Goal: Transaction & Acquisition: Purchase product/service

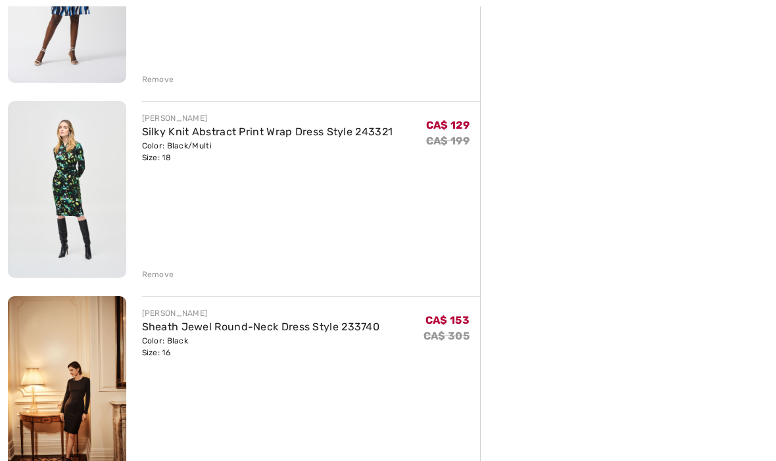
scroll to position [1243, 0]
click at [154, 279] on div "Remove" at bounding box center [158, 274] width 32 height 12
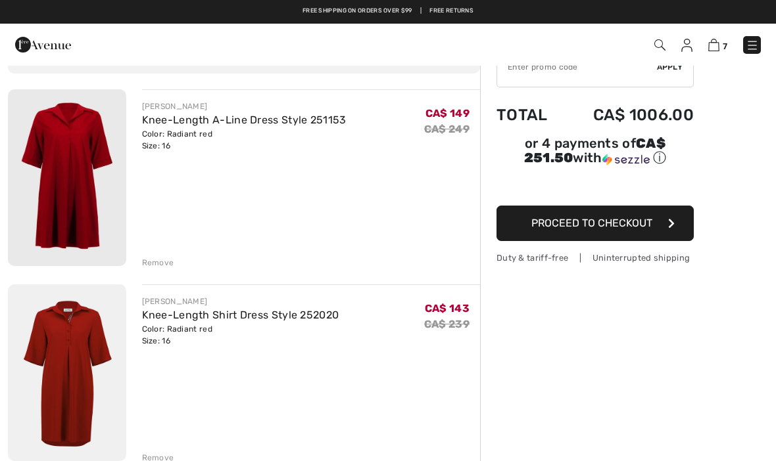
scroll to position [81, 0]
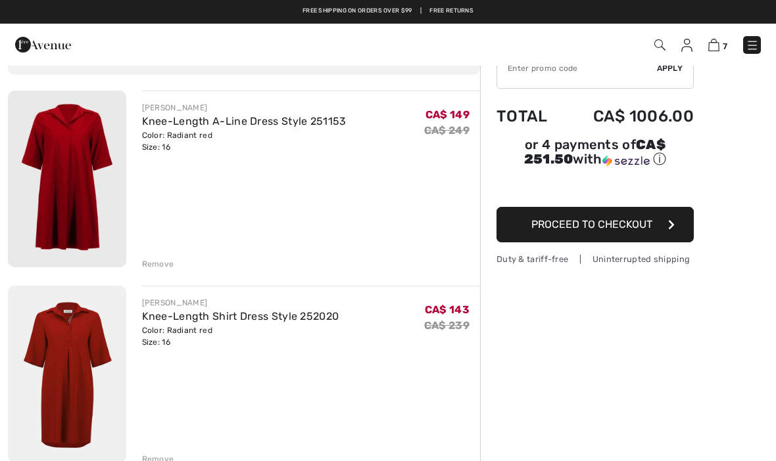
click at [53, 169] on img at bounding box center [67, 179] width 118 height 177
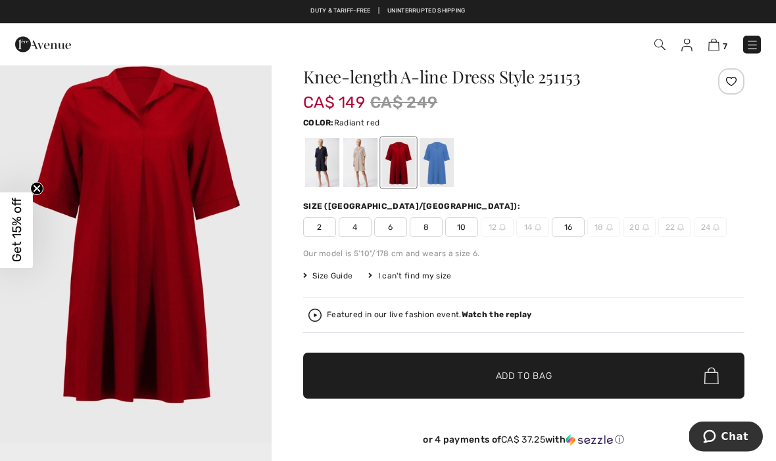
scroll to position [29, 0]
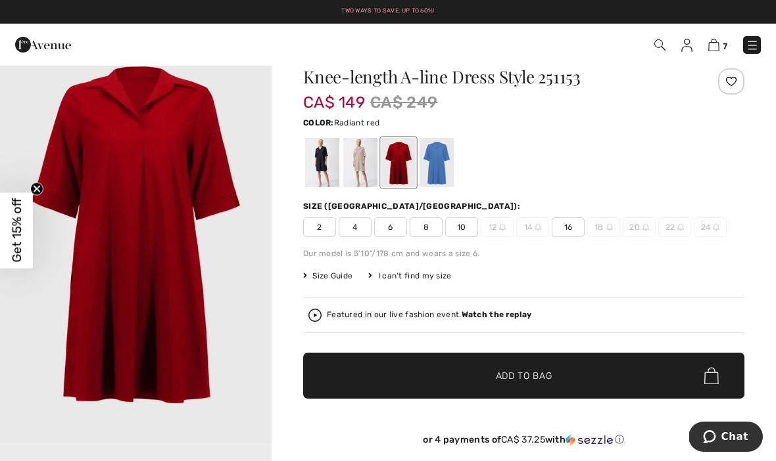
click at [361, 168] on div at bounding box center [360, 162] width 34 height 49
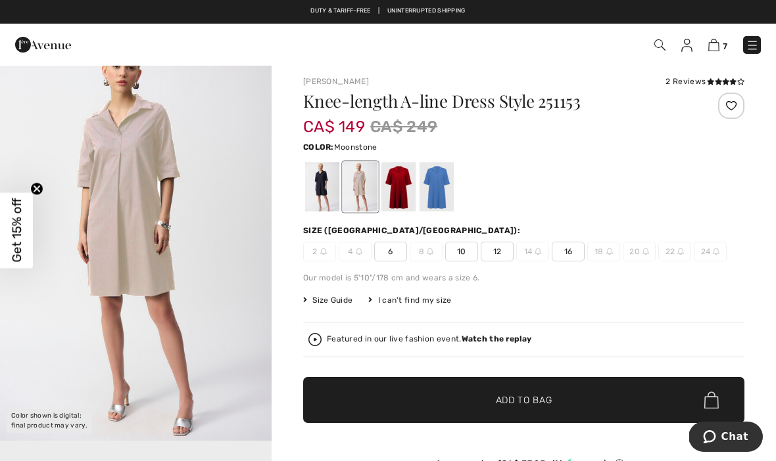
scroll to position [0, 0]
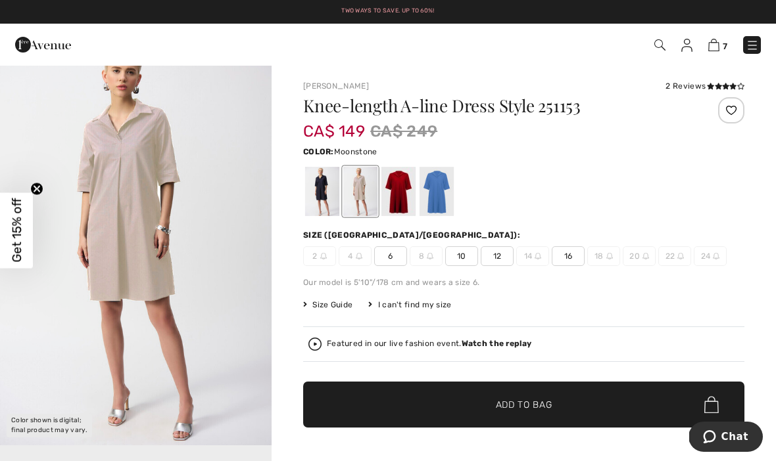
click at [563, 255] on span "16" at bounding box center [567, 256] width 33 height 20
click at [522, 408] on span "Add to Bag" at bounding box center [524, 405] width 57 height 14
click at [713, 47] on img at bounding box center [712, 45] width 11 height 12
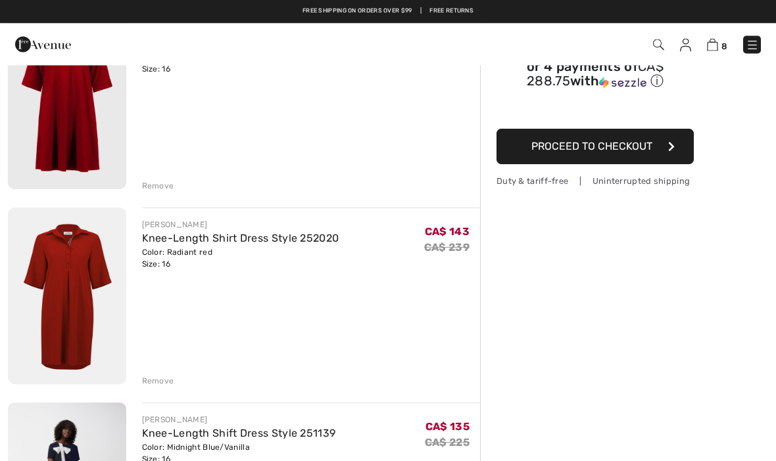
scroll to position [154, 0]
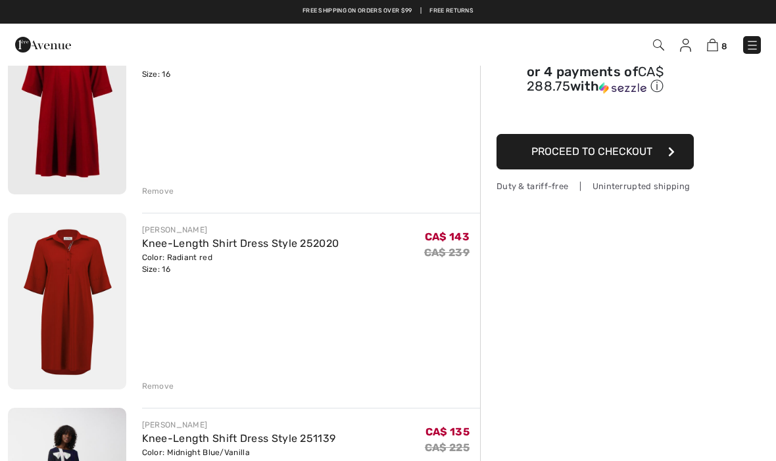
click at [151, 194] on div "Remove" at bounding box center [158, 191] width 32 height 12
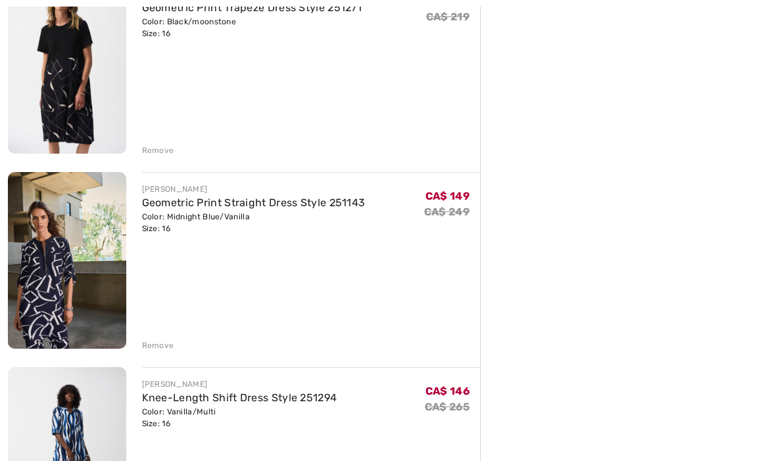
scroll to position [586, 0]
click at [143, 346] on div "Remove" at bounding box center [158, 346] width 32 height 12
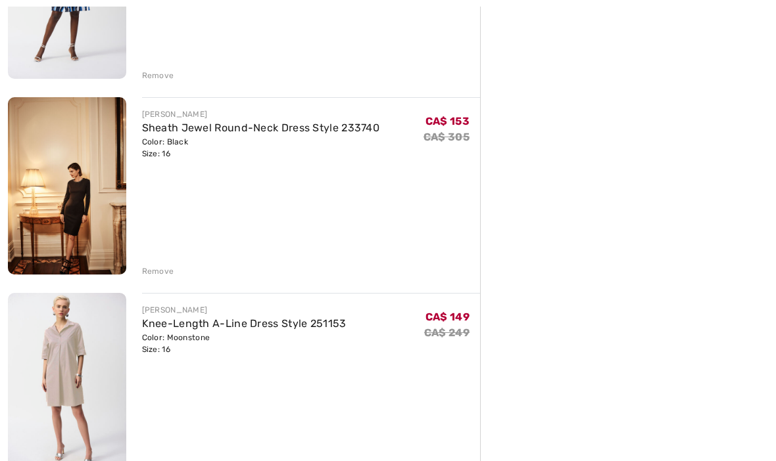
scroll to position [855, 0]
click at [151, 461] on div "Remove" at bounding box center [158, 466] width 32 height 12
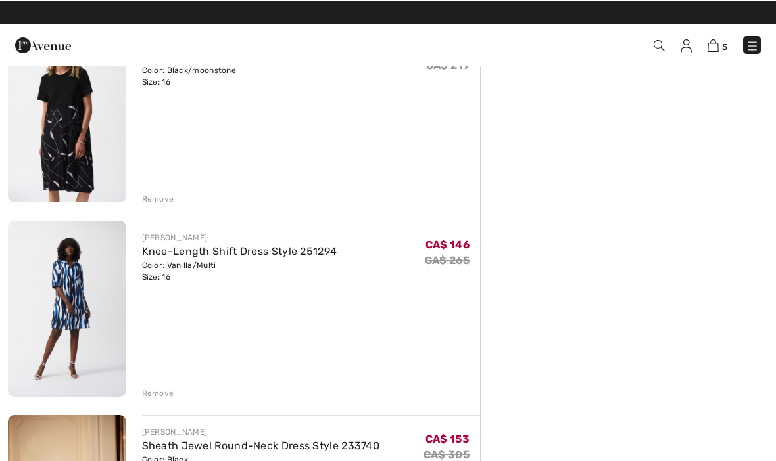
scroll to position [537, 0]
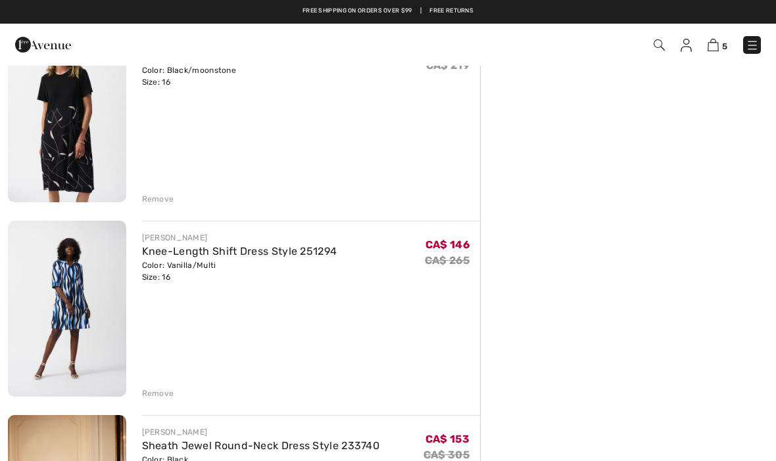
click at [147, 394] on div "Remove" at bounding box center [158, 394] width 32 height 12
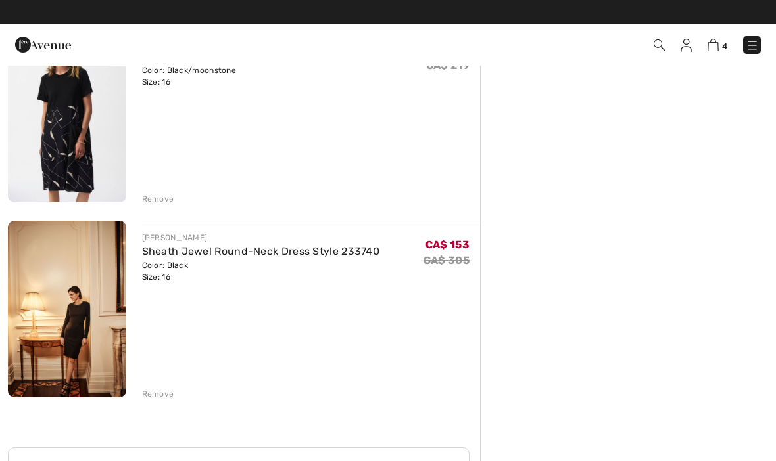
click at [148, 396] on div "Remove" at bounding box center [158, 394] width 32 height 12
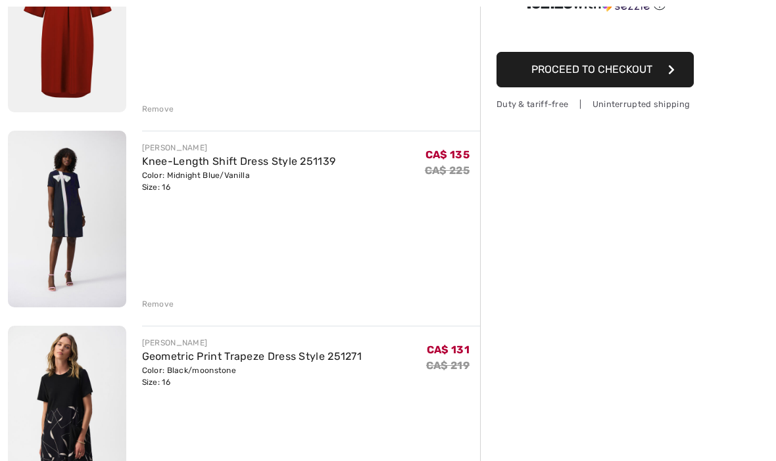
scroll to position [237, 0]
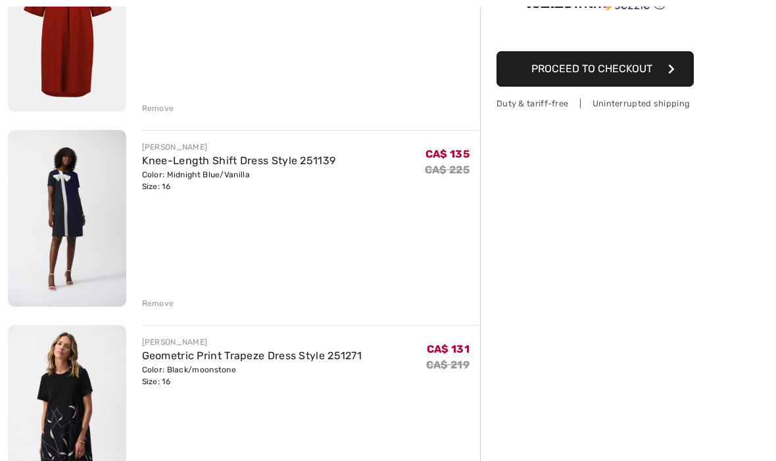
click at [151, 305] on div "Remove" at bounding box center [158, 304] width 32 height 12
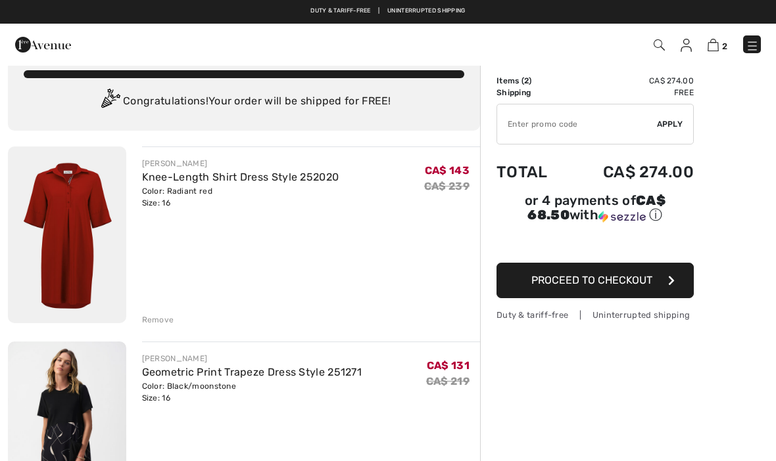
scroll to position [0, 0]
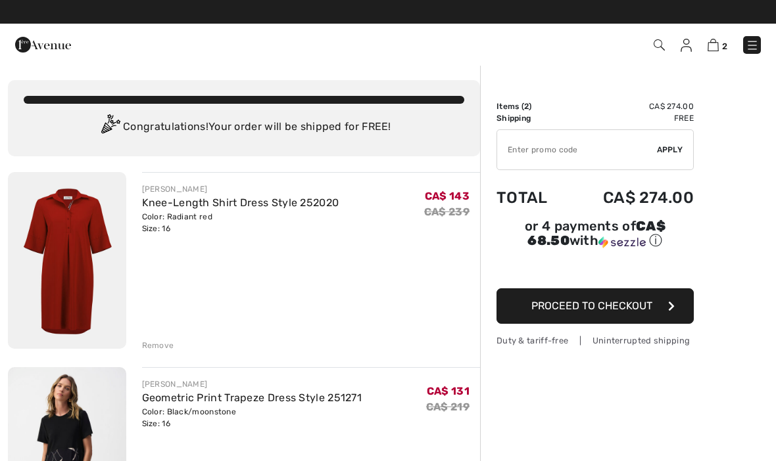
click at [747, 39] on img at bounding box center [751, 45] width 13 height 13
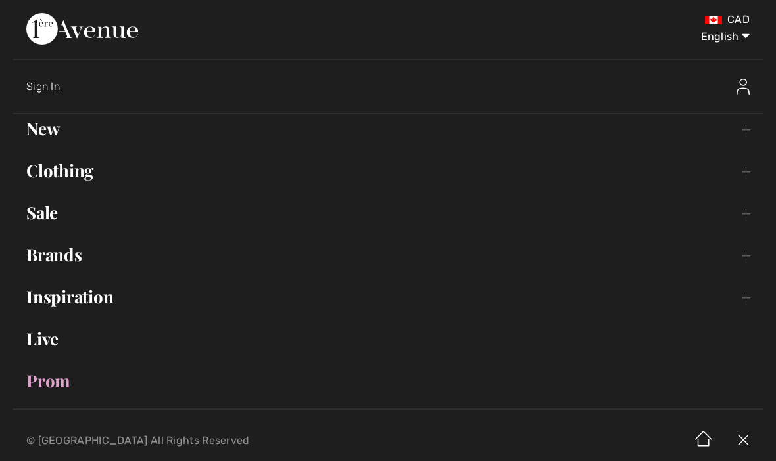
click at [52, 214] on link "Sale Toggle submenu" at bounding box center [387, 212] width 749 height 29
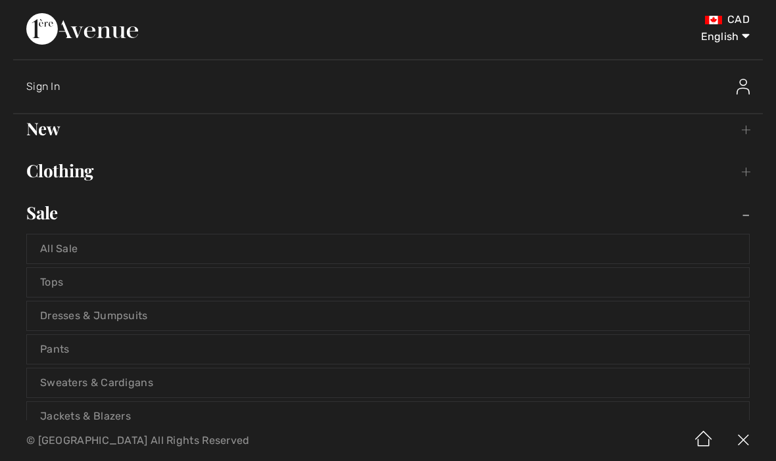
click at [57, 283] on link "Tops" at bounding box center [388, 282] width 722 height 29
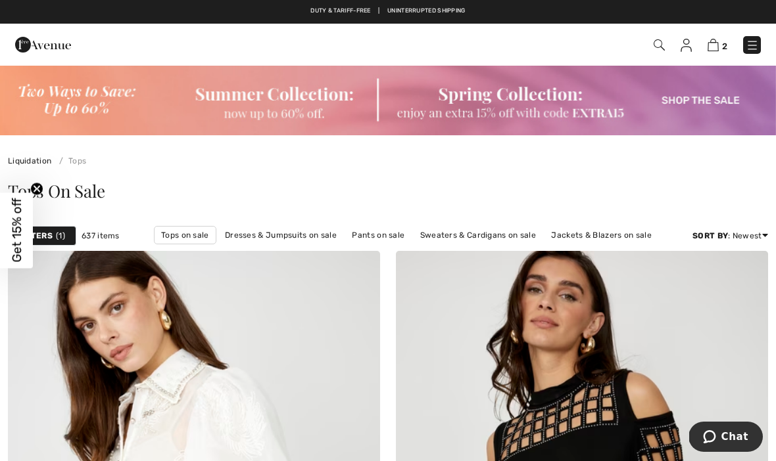
click at [31, 233] on span "Get 15% off" at bounding box center [16, 231] width 33 height 76
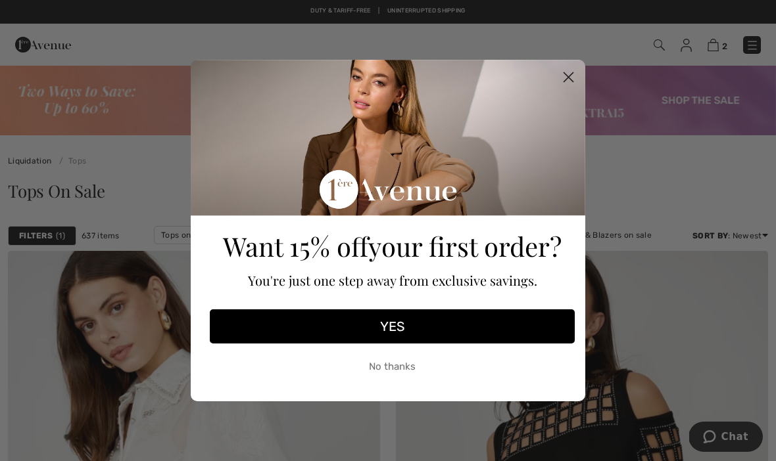
click at [562, 77] on circle "Close dialog" at bounding box center [568, 77] width 22 height 22
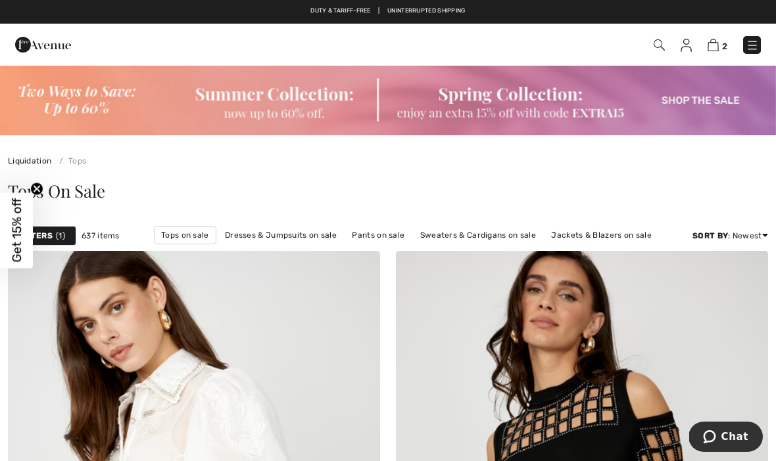
click at [52, 244] on div "Filters 1" at bounding box center [42, 236] width 68 height 20
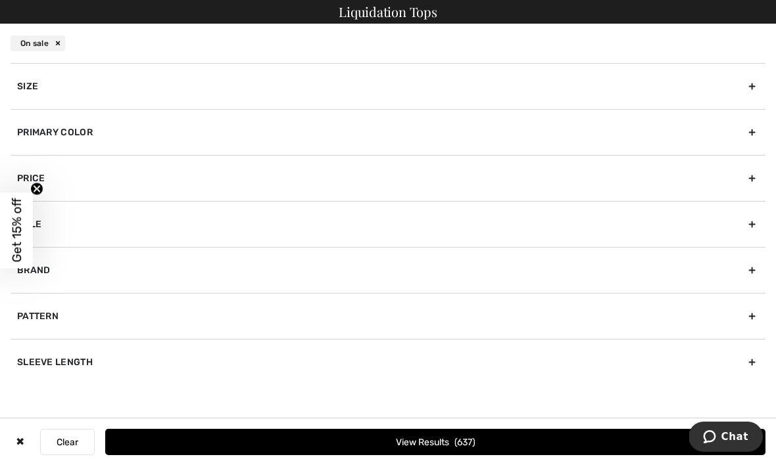
click at [71, 89] on div "Size" at bounding box center [388, 86] width 755 height 46
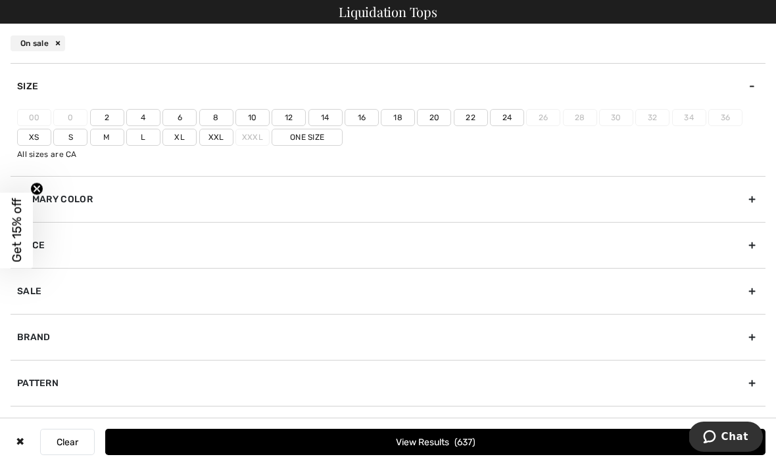
click at [360, 124] on label "16" at bounding box center [361, 117] width 34 height 17
click at [0, 0] on input"] "16" at bounding box center [0, 0] width 0 height 0
click at [136, 141] on label "L" at bounding box center [143, 137] width 34 height 17
click at [0, 0] on input"] "L" at bounding box center [0, 0] width 0 height 0
click at [471, 442] on span "178" at bounding box center [465, 442] width 21 height 11
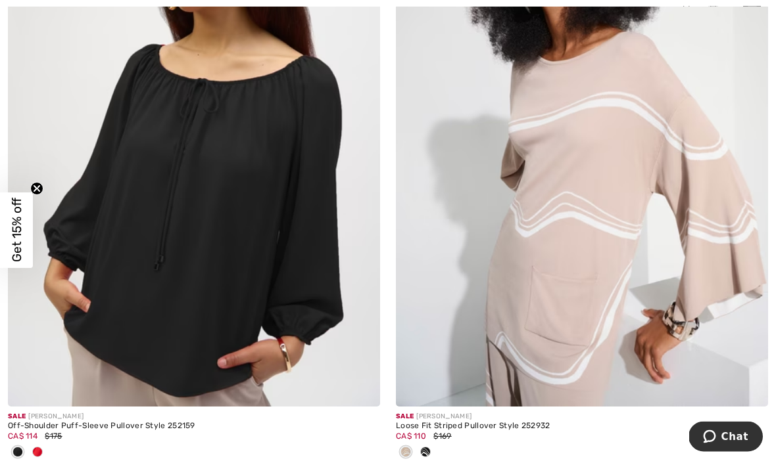
scroll to position [6164, 0]
click at [571, 339] on img at bounding box center [582, 128] width 372 height 558
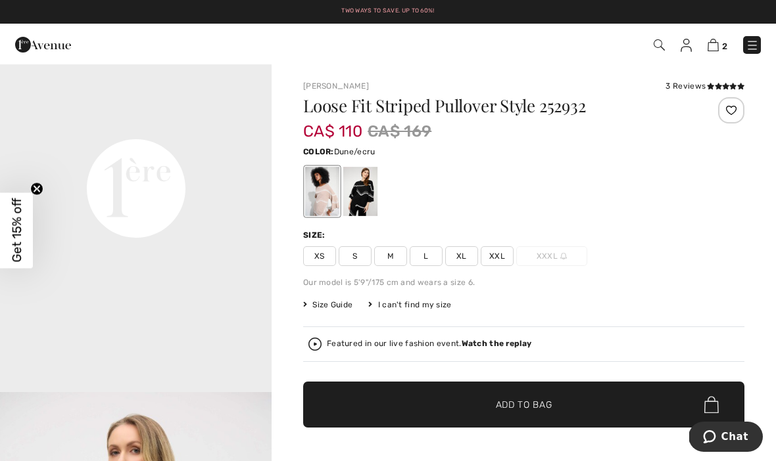
scroll to position [895, 0]
click at [424, 264] on span "L" at bounding box center [425, 256] width 33 height 20
click at [500, 407] on span "Add to Bag" at bounding box center [524, 405] width 57 height 14
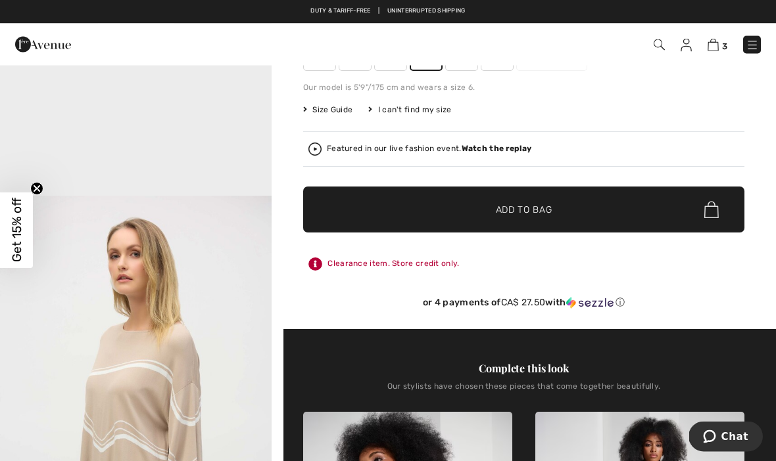
scroll to position [179, 0]
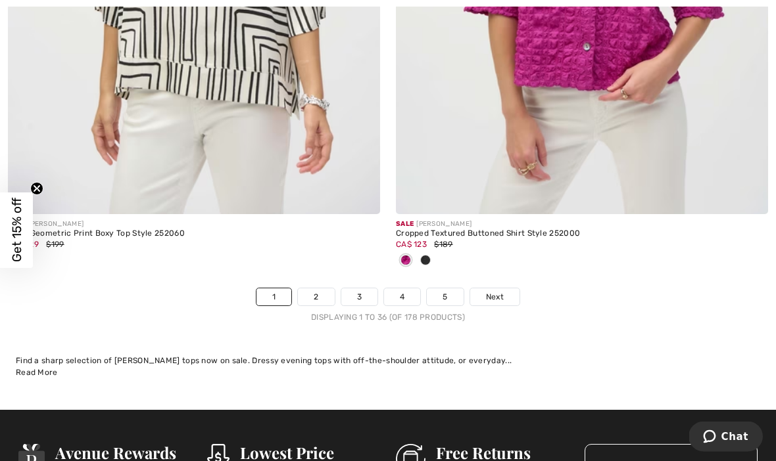
scroll to position [11507, 0]
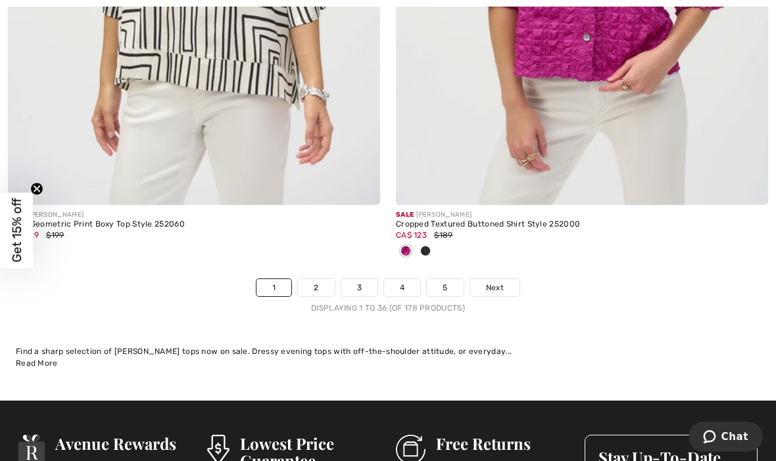
click at [314, 280] on link "2" at bounding box center [316, 287] width 36 height 17
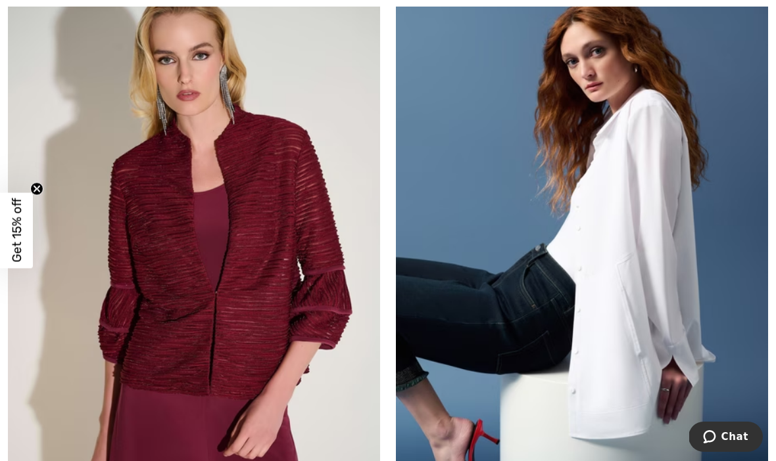
scroll to position [4786, 0]
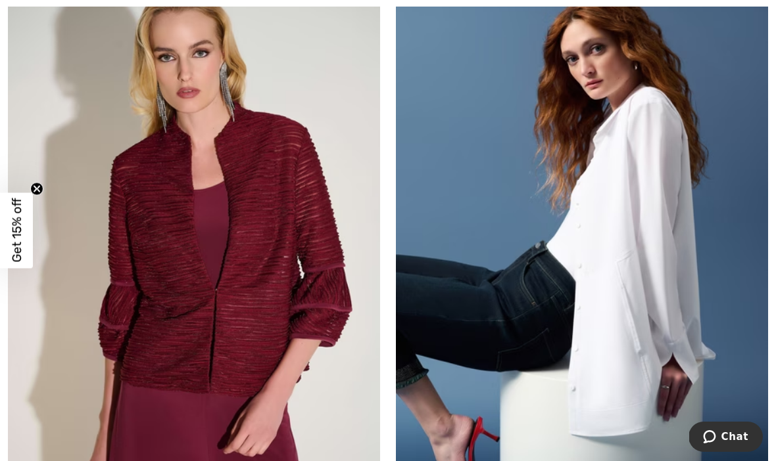
click at [629, 354] on img at bounding box center [582, 264] width 372 height 558
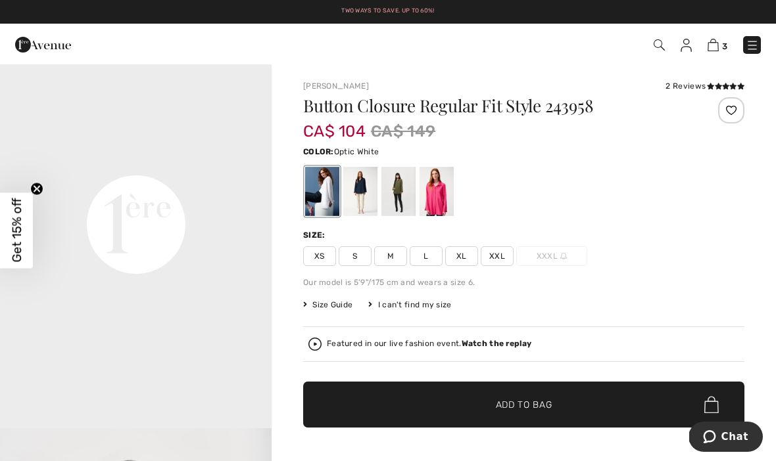
scroll to position [856, 0]
click at [399, 195] on div at bounding box center [398, 191] width 34 height 49
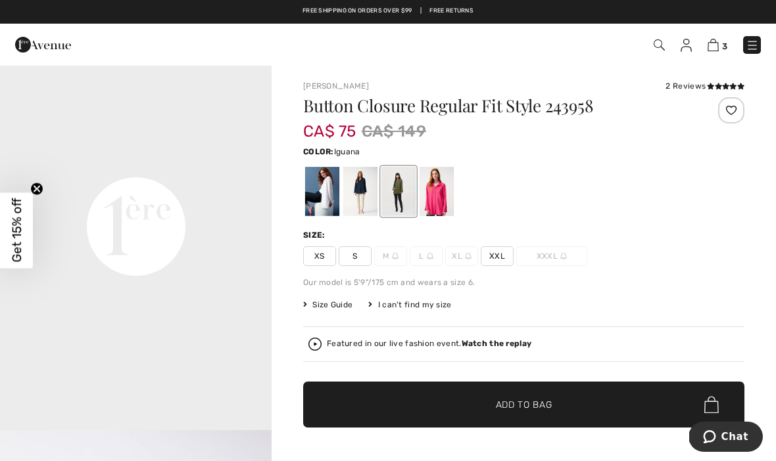
scroll to position [0, 0]
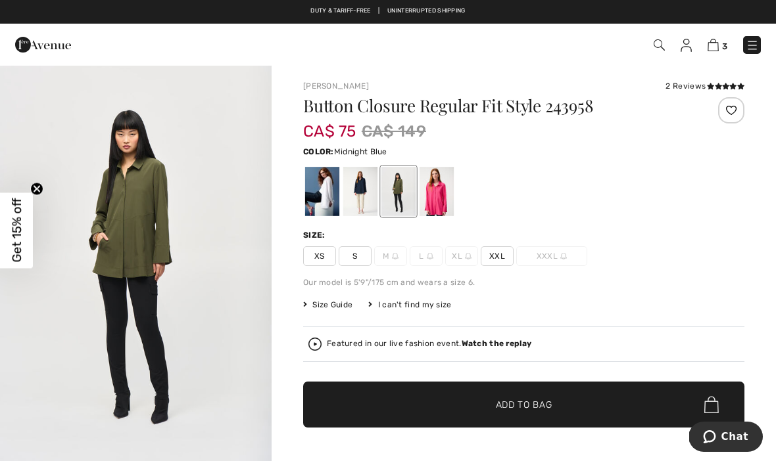
click at [362, 197] on div at bounding box center [360, 191] width 34 height 49
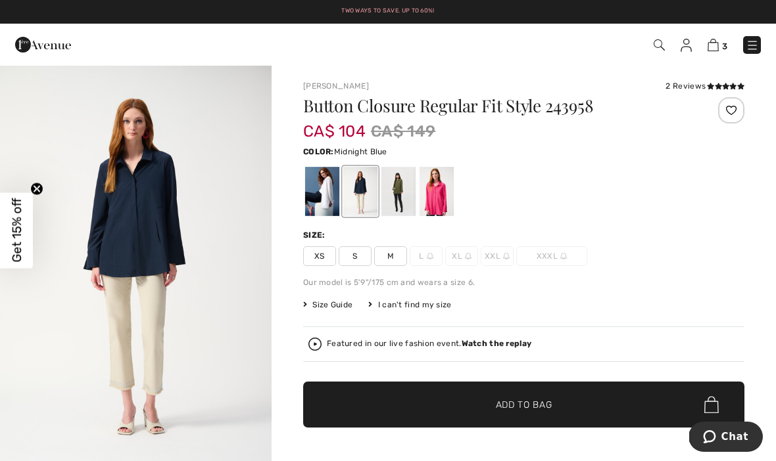
click at [320, 194] on div at bounding box center [322, 191] width 34 height 49
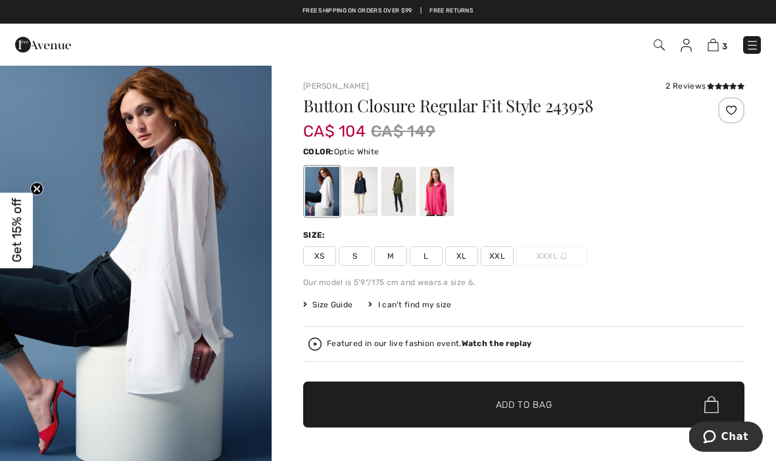
click at [427, 257] on span "L" at bounding box center [425, 256] width 33 height 20
click at [476, 411] on span "✔ Added to Bag" at bounding box center [504, 405] width 80 height 14
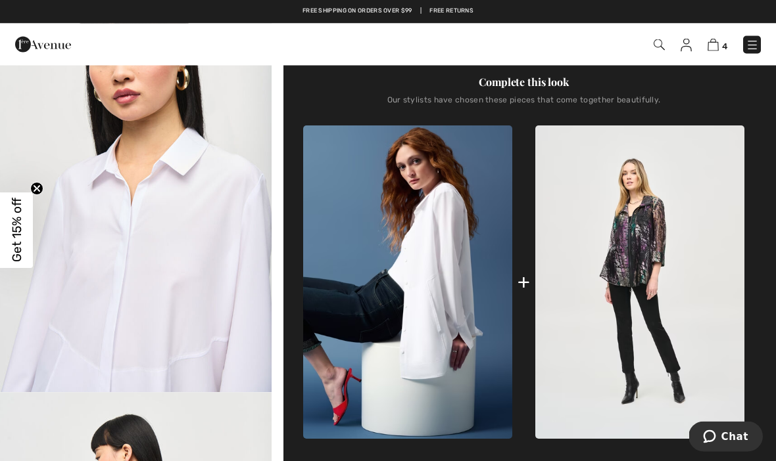
scroll to position [474, 0]
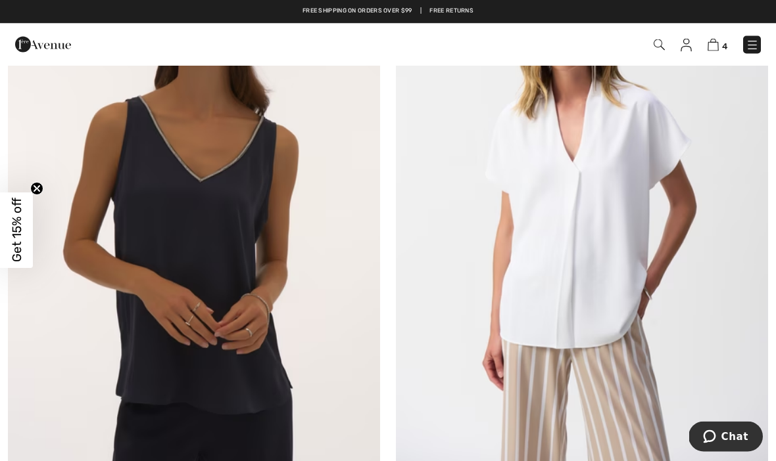
scroll to position [8786, 0]
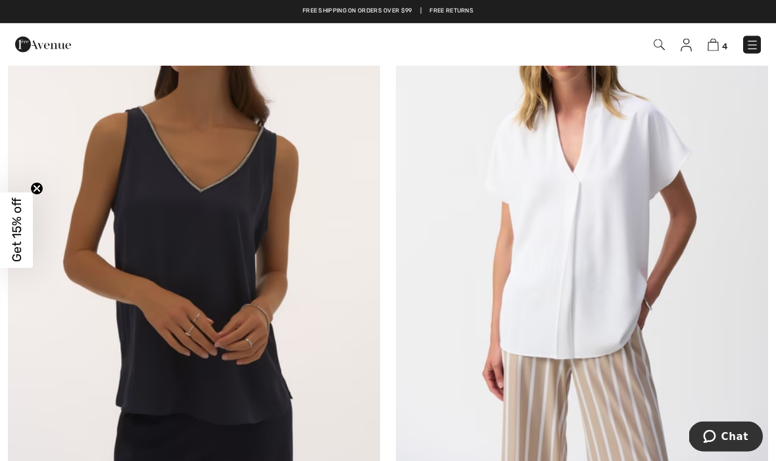
click at [614, 299] on img at bounding box center [582, 209] width 372 height 558
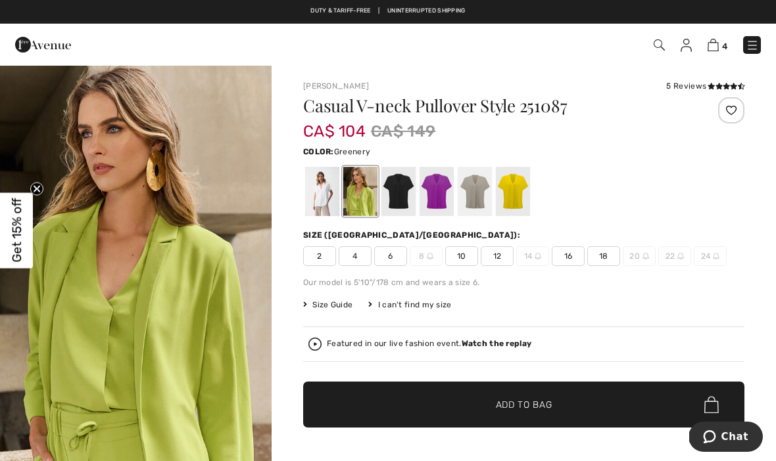
click at [570, 260] on span "16" at bounding box center [567, 256] width 33 height 20
click at [439, 203] on div at bounding box center [436, 191] width 34 height 49
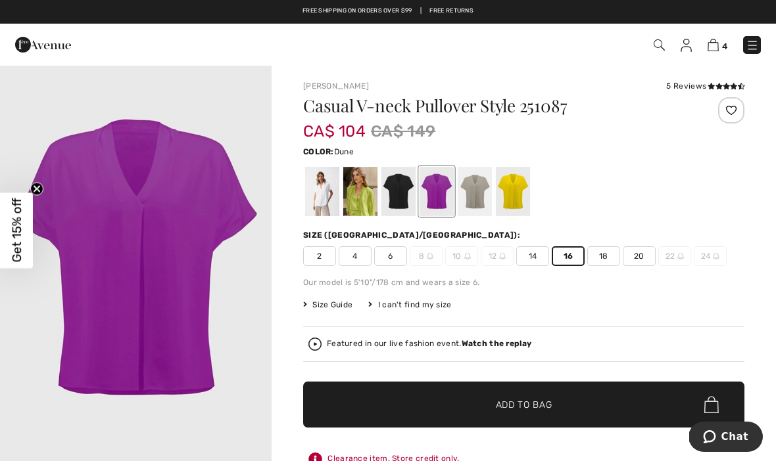
click at [485, 196] on div at bounding box center [474, 191] width 34 height 49
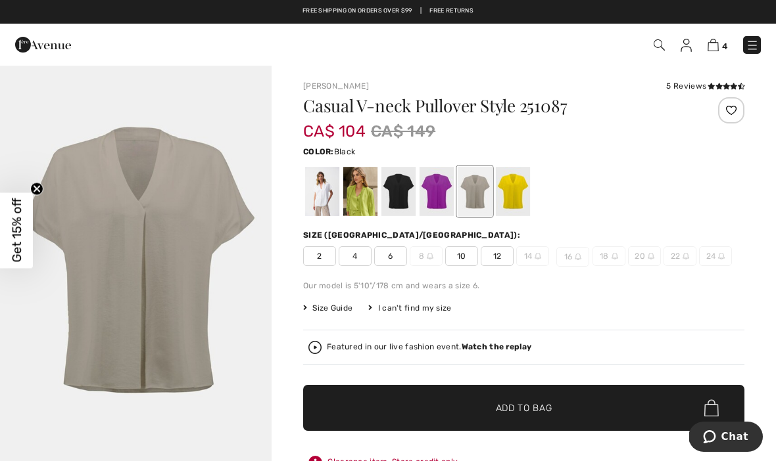
click at [399, 198] on div at bounding box center [398, 191] width 34 height 49
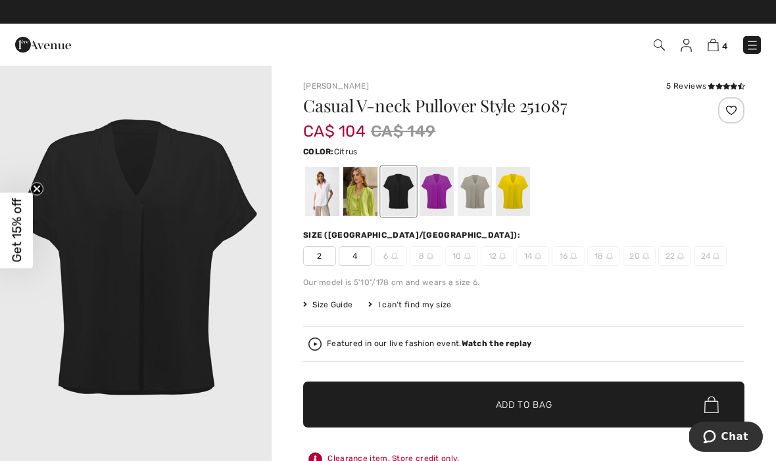
click at [513, 193] on div at bounding box center [513, 191] width 34 height 49
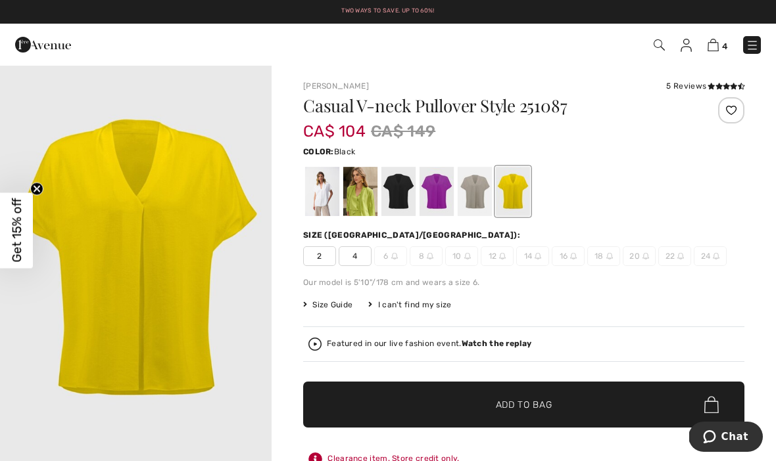
click at [403, 185] on div at bounding box center [398, 191] width 34 height 49
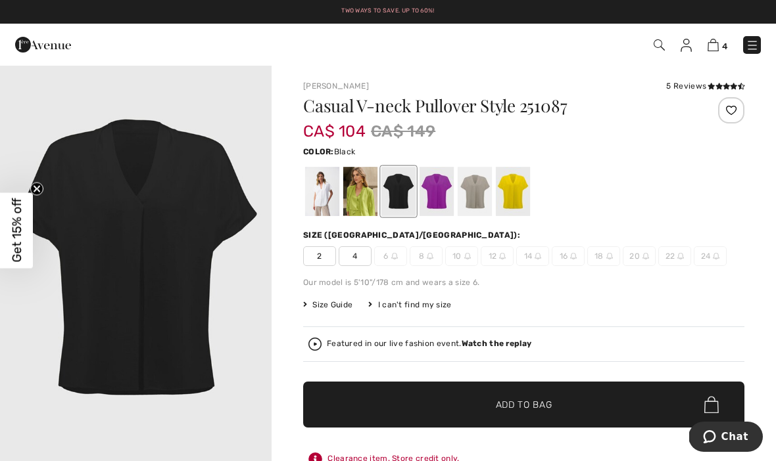
click at [320, 190] on div at bounding box center [322, 191] width 34 height 49
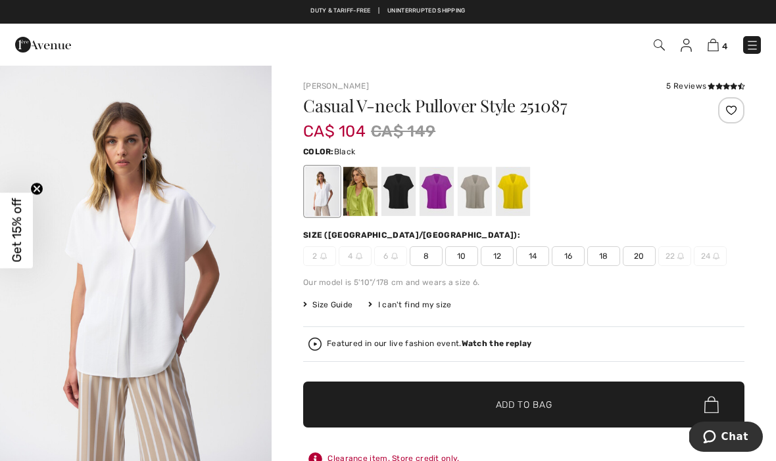
click at [400, 190] on div at bounding box center [398, 191] width 34 height 49
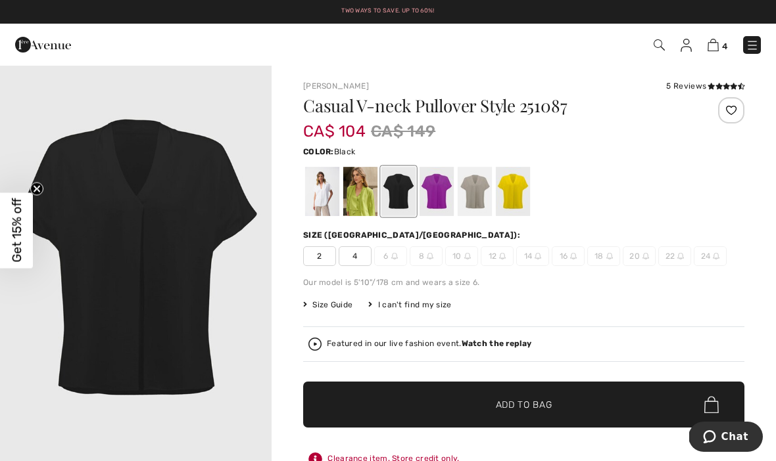
click at [360, 201] on div at bounding box center [360, 191] width 34 height 49
click at [360, 191] on div at bounding box center [360, 191] width 34 height 49
click at [328, 196] on div at bounding box center [322, 191] width 34 height 49
click at [327, 190] on div at bounding box center [322, 191] width 34 height 49
click at [442, 200] on div at bounding box center [436, 191] width 34 height 49
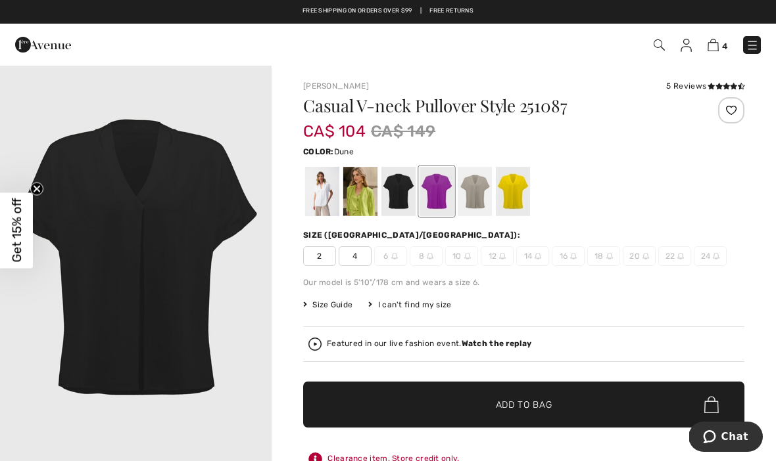
click at [485, 188] on div at bounding box center [474, 191] width 34 height 49
click at [512, 186] on div at bounding box center [513, 191] width 34 height 49
click at [410, 191] on div at bounding box center [398, 191] width 34 height 49
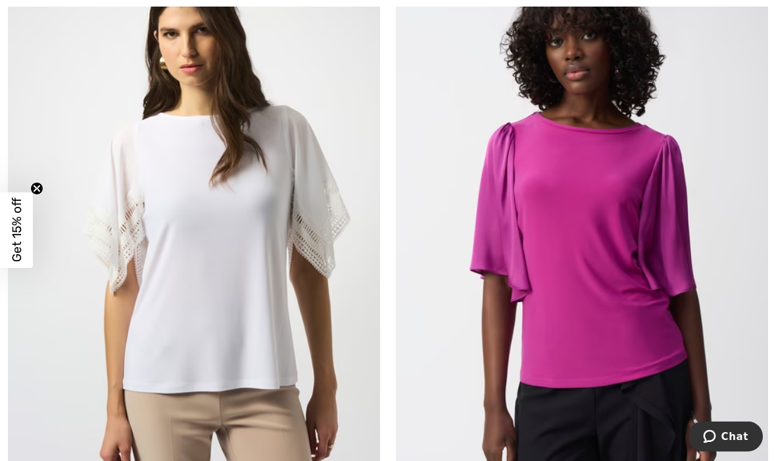
scroll to position [10661, 0]
click at [276, 383] on img at bounding box center [194, 228] width 372 height 558
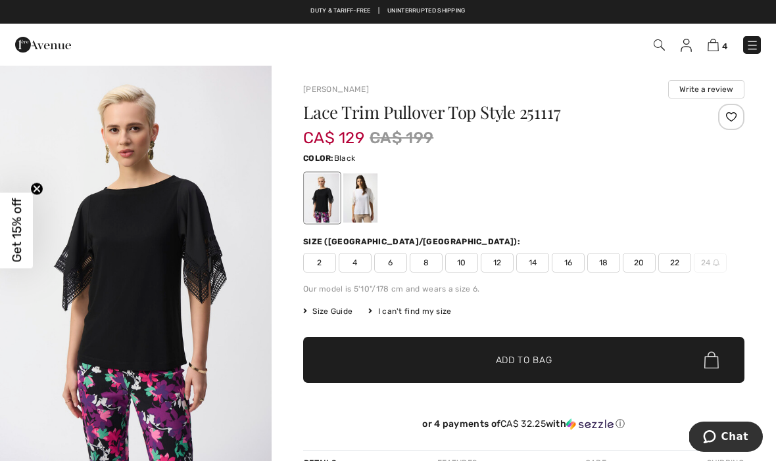
click at [365, 198] on div at bounding box center [360, 198] width 34 height 49
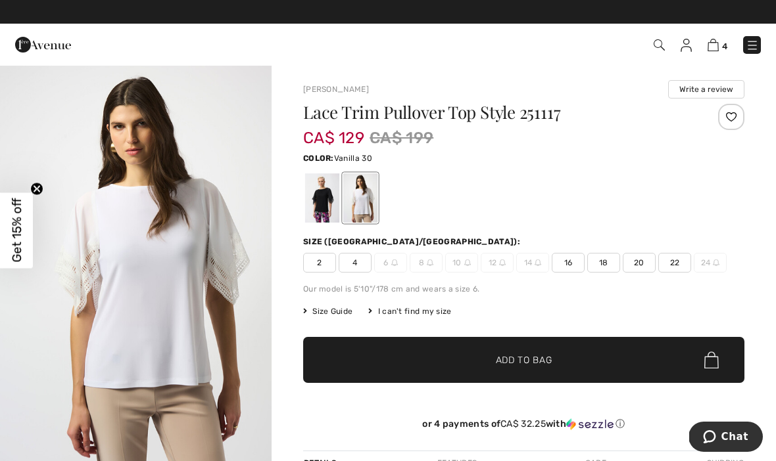
click at [569, 266] on span "16" at bounding box center [567, 263] width 33 height 20
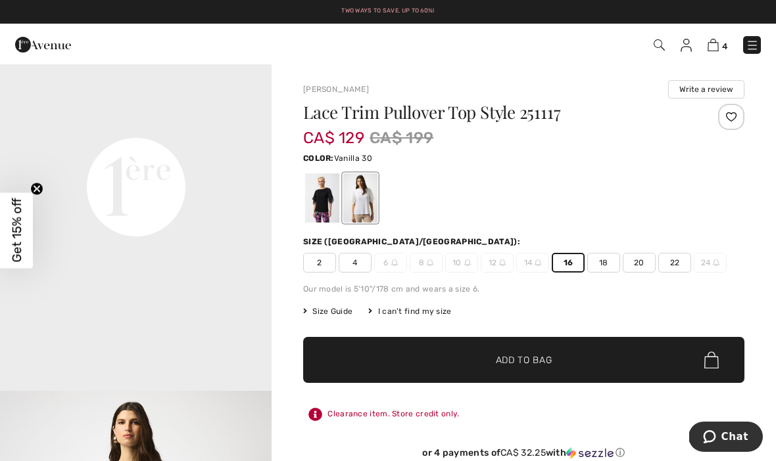
scroll to position [903, 0]
click at [523, 361] on span "Add to Bag" at bounding box center [524, 361] width 57 height 14
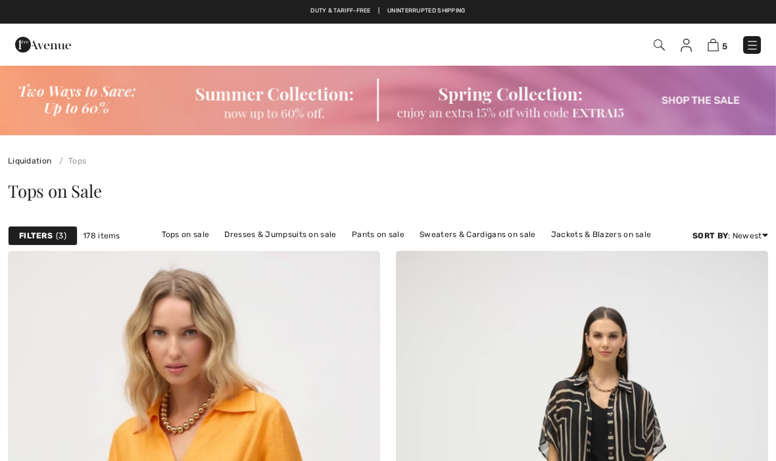
checkbox input "true"
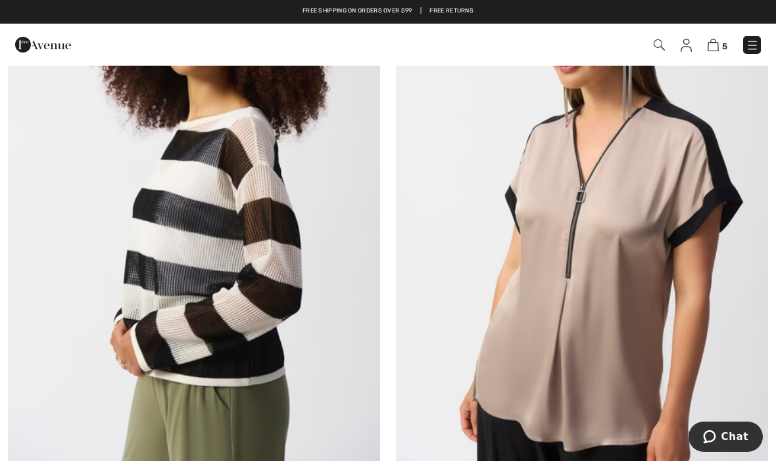
scroll to position [11313, 0]
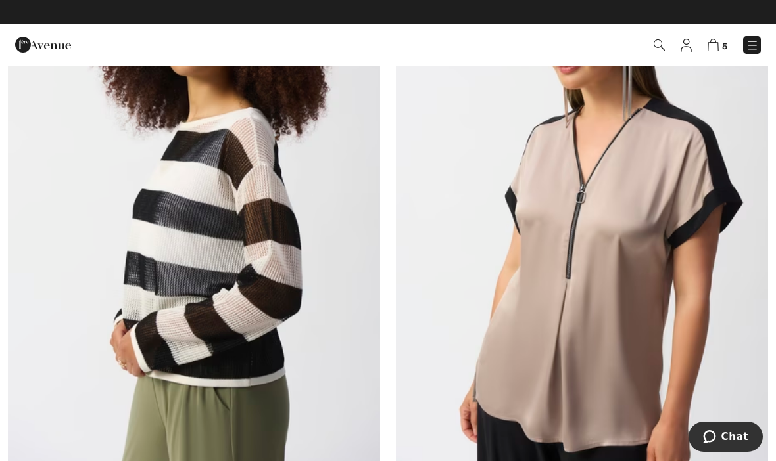
click at [587, 374] on img at bounding box center [582, 207] width 372 height 558
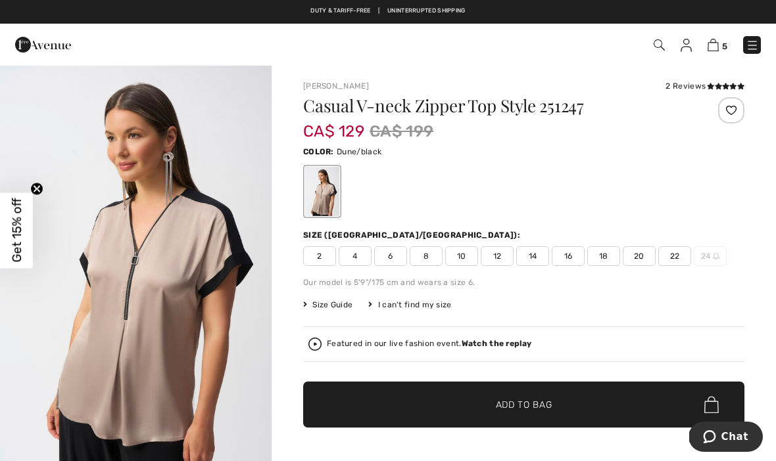
click at [567, 256] on span "16" at bounding box center [567, 256] width 33 height 20
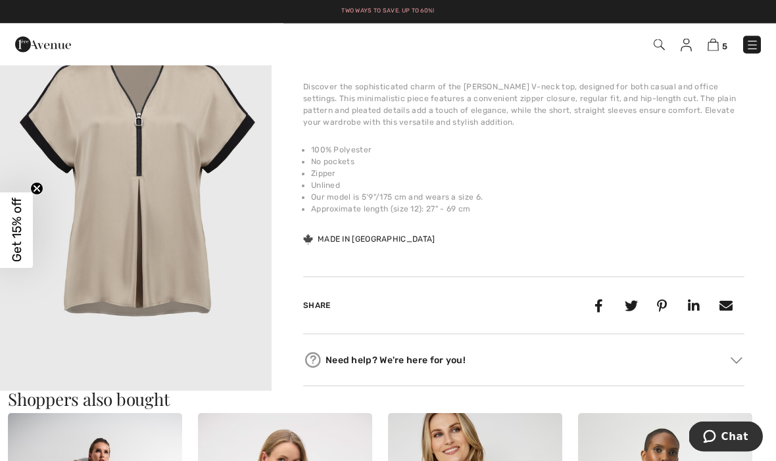
scroll to position [903, 0]
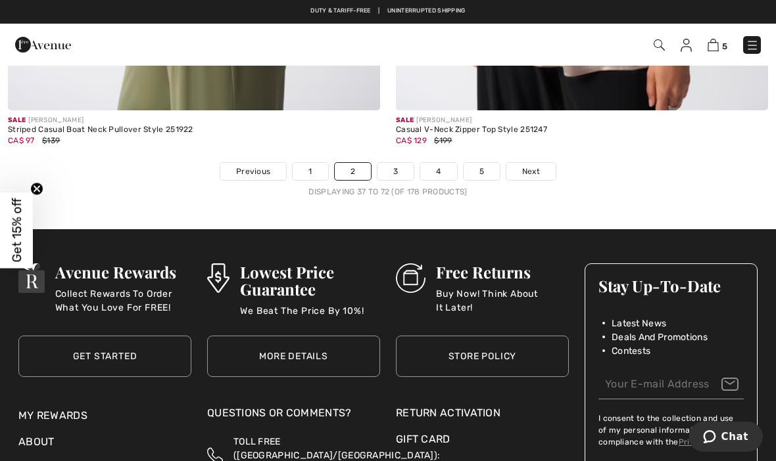
scroll to position [11687, 0]
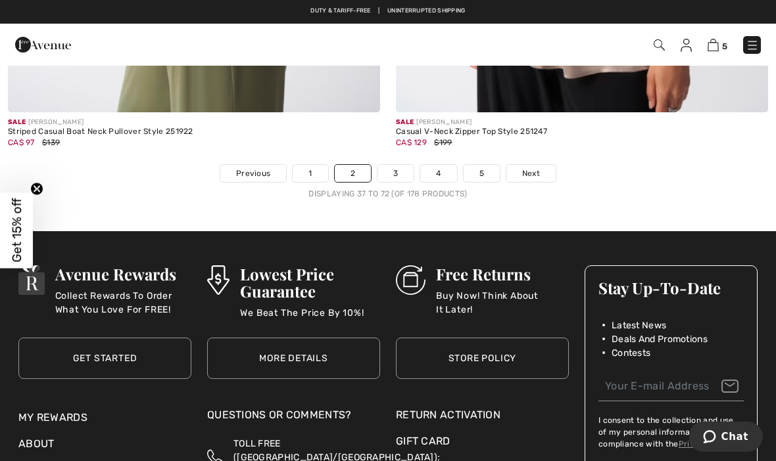
click at [398, 171] on link "3" at bounding box center [395, 173] width 36 height 17
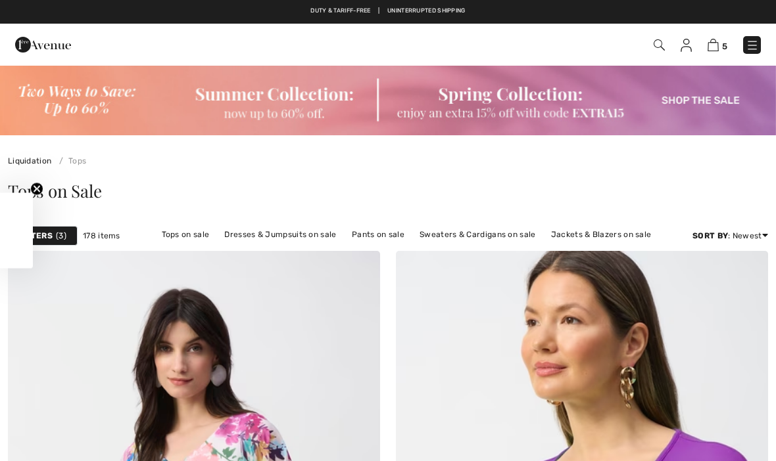
checkbox input "true"
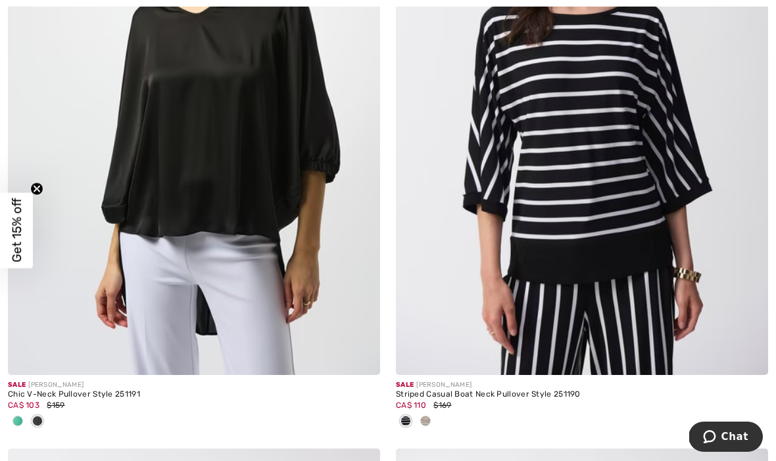
scroll to position [1679, 0]
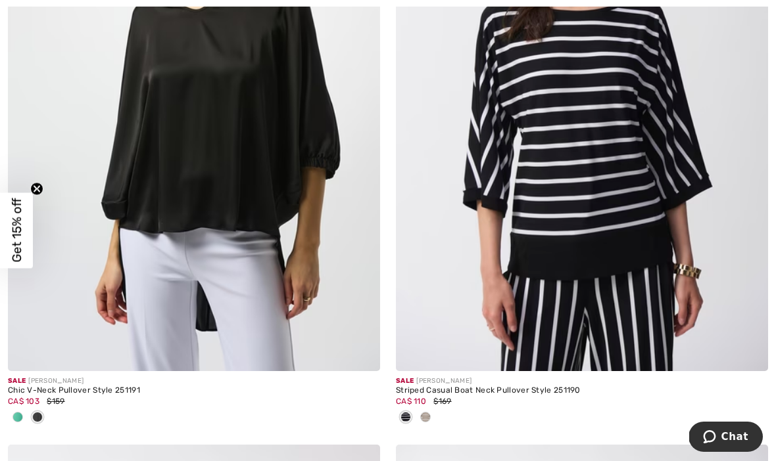
click at [569, 305] on img at bounding box center [582, 92] width 372 height 558
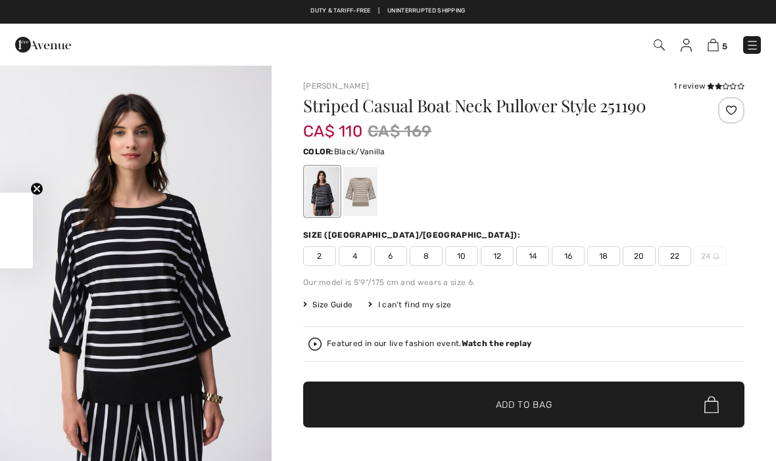
checkbox input "true"
click at [358, 193] on div at bounding box center [360, 191] width 34 height 49
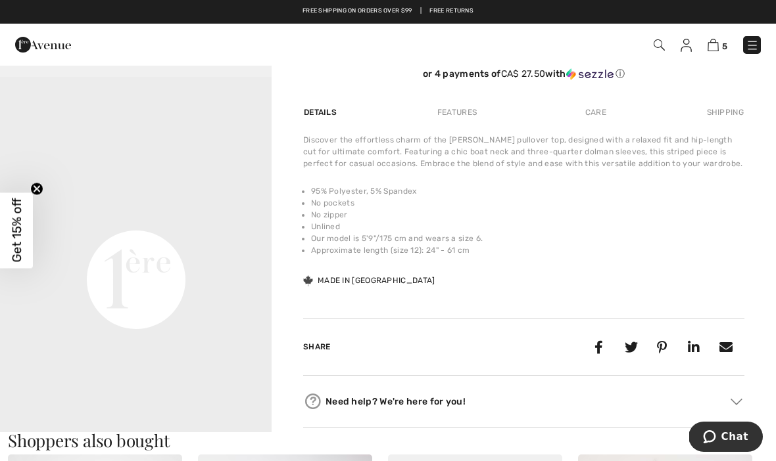
scroll to position [440, 0]
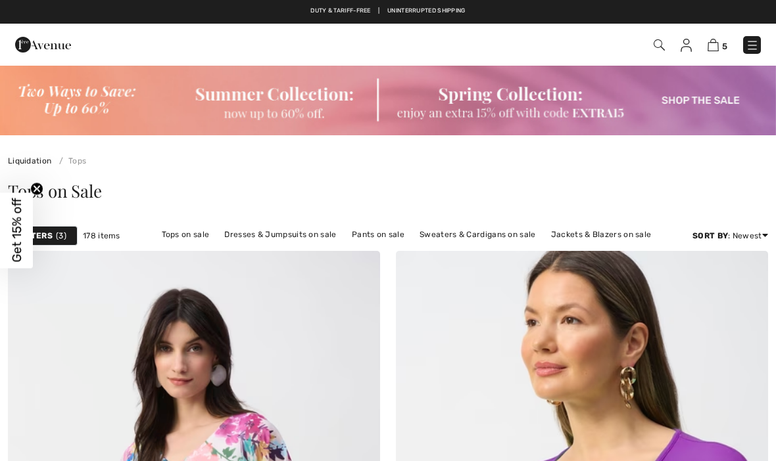
checkbox input "true"
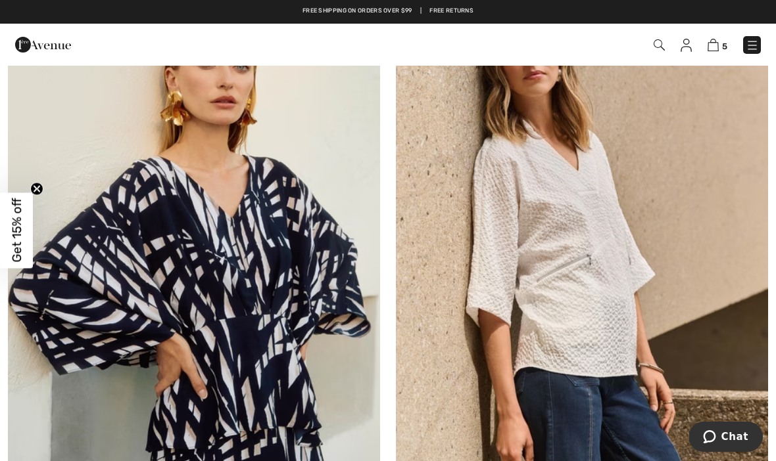
scroll to position [4097, 0]
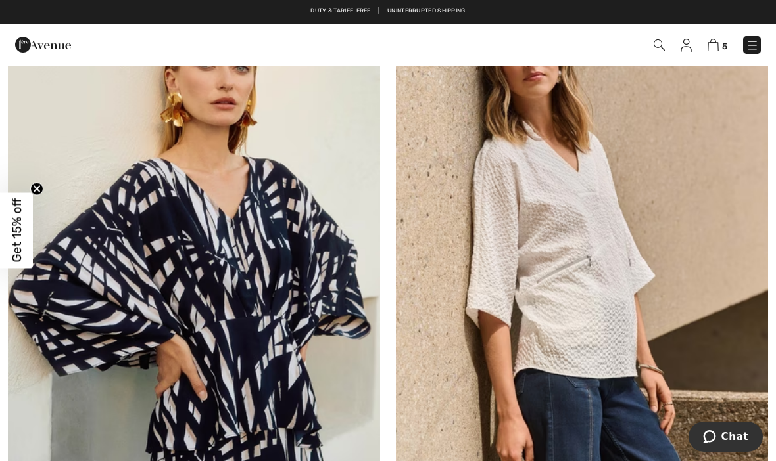
click at [566, 340] on img at bounding box center [582, 257] width 372 height 558
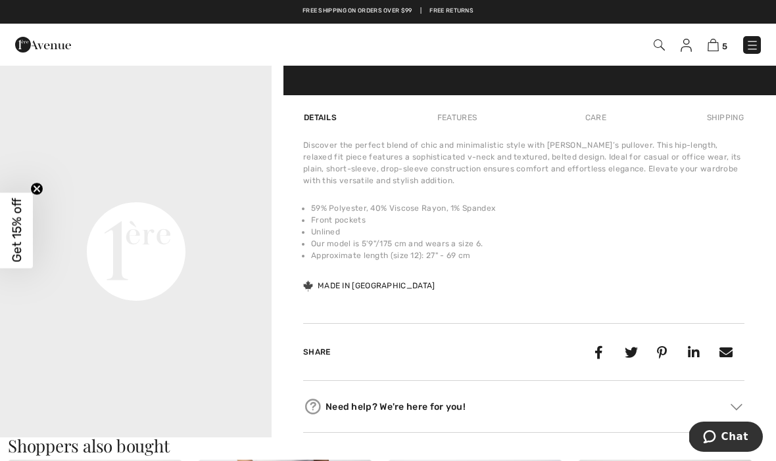
scroll to position [831, 0]
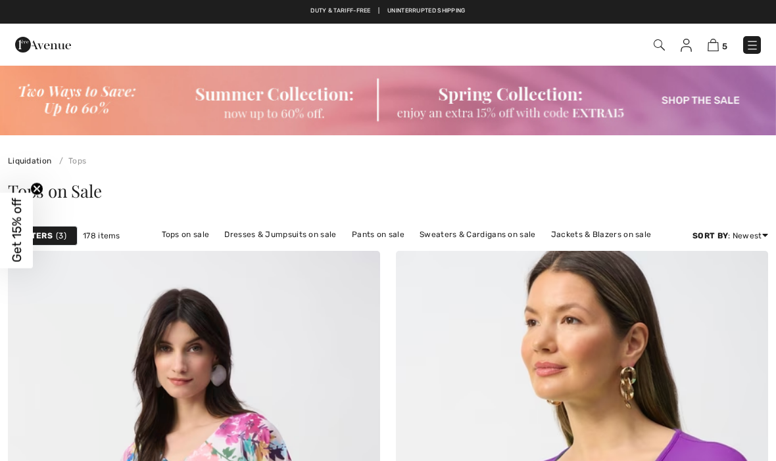
checkbox input "true"
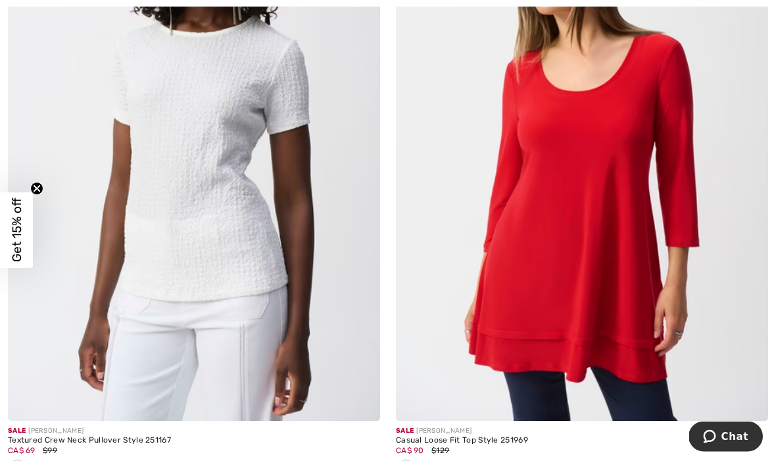
scroll to position [10050, 0]
click at [532, 365] on img at bounding box center [582, 142] width 372 height 558
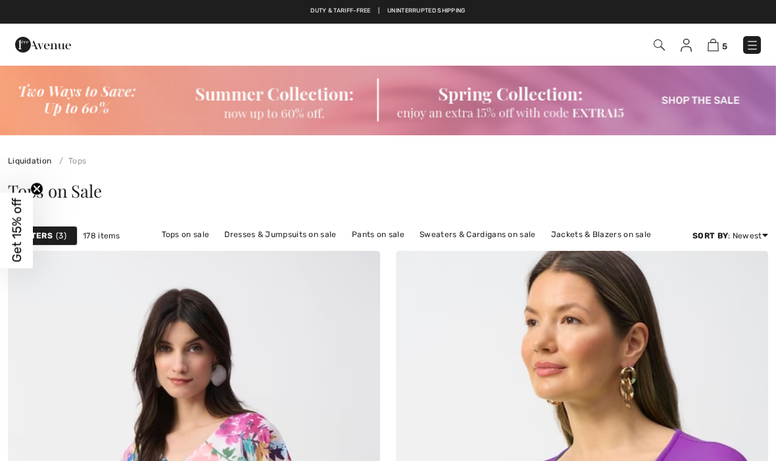
checkbox input "true"
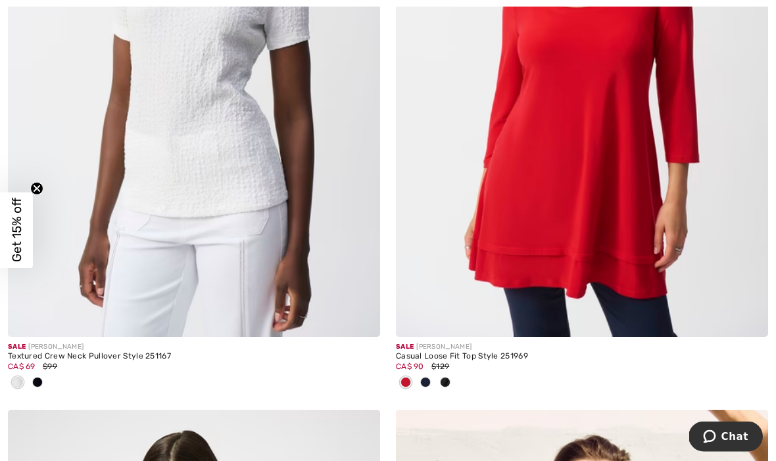
scroll to position [10135, 0]
click at [613, 282] on img at bounding box center [582, 58] width 372 height 558
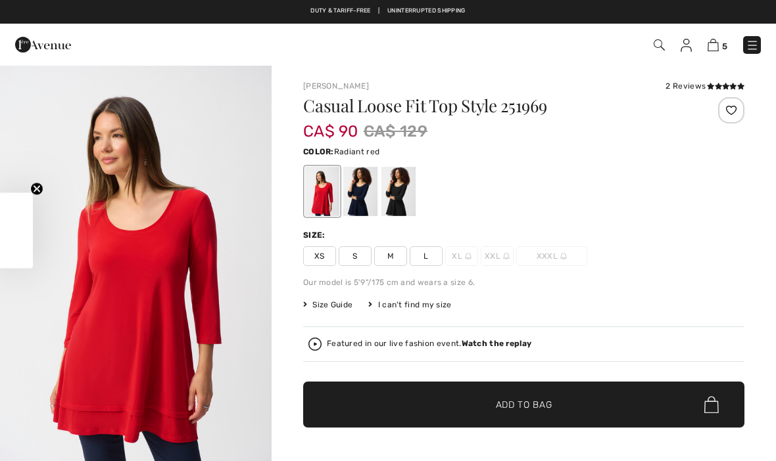
checkbox input "true"
click at [426, 257] on span "L" at bounding box center [425, 256] width 33 height 20
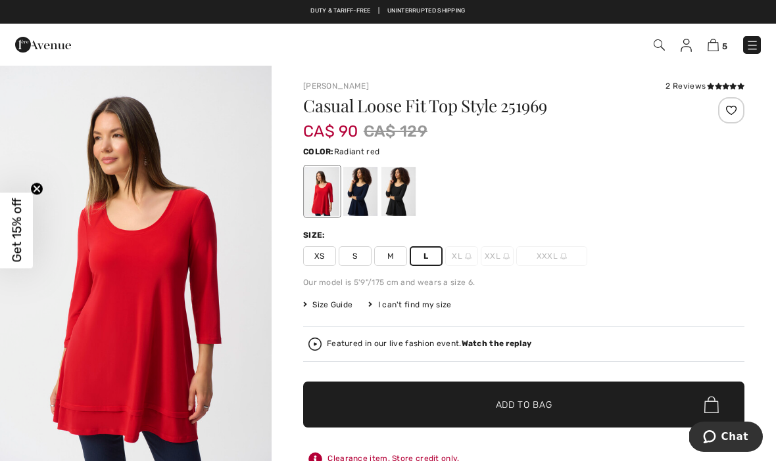
click at [509, 404] on span "Add to Bag" at bounding box center [524, 405] width 57 height 14
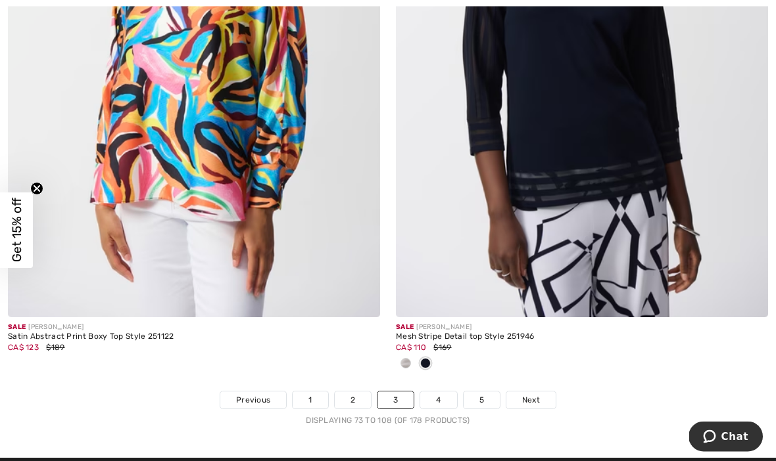
scroll to position [11418, 0]
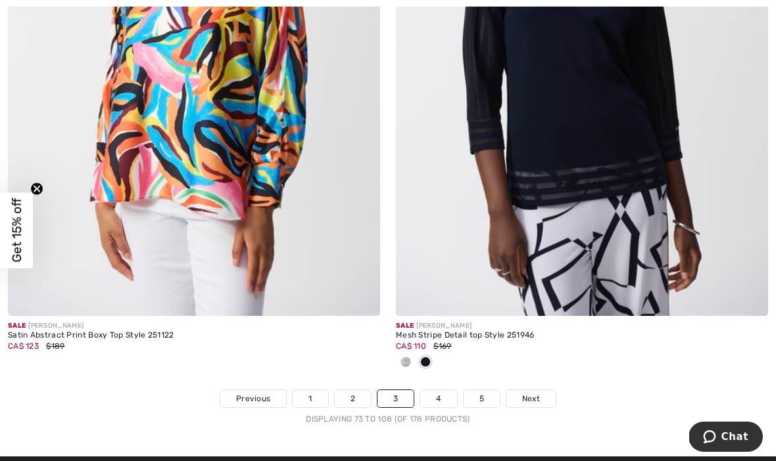
click at [437, 390] on link "4" at bounding box center [438, 398] width 36 height 17
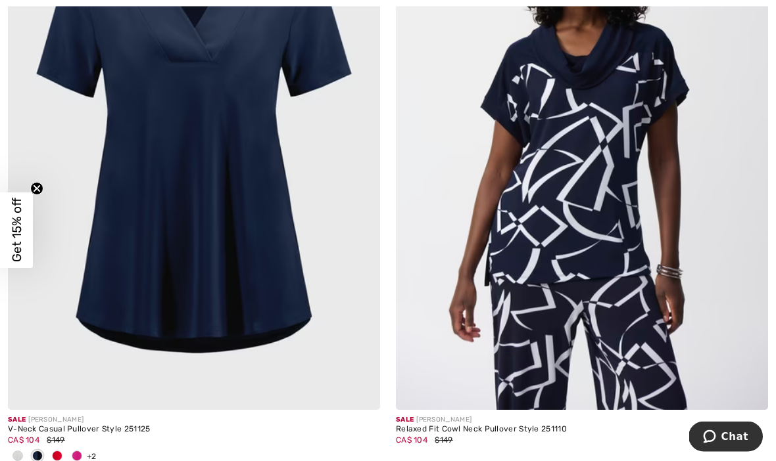
scroll to position [4832, 0]
click at [231, 313] on img at bounding box center [194, 131] width 372 height 558
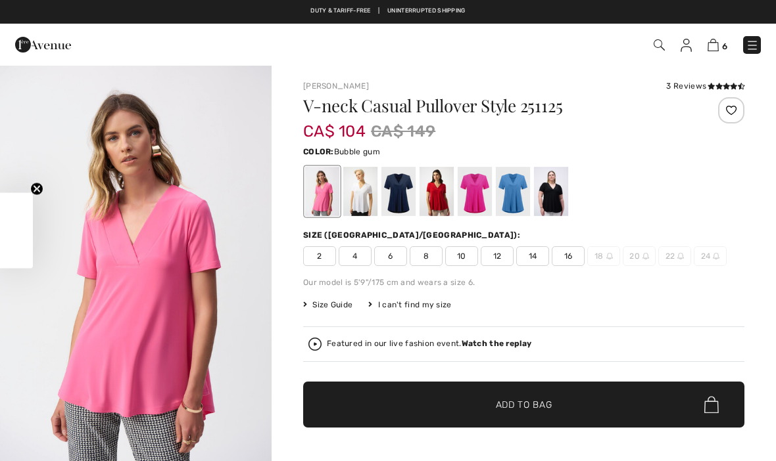
checkbox input "true"
click at [404, 193] on div at bounding box center [398, 191] width 34 height 49
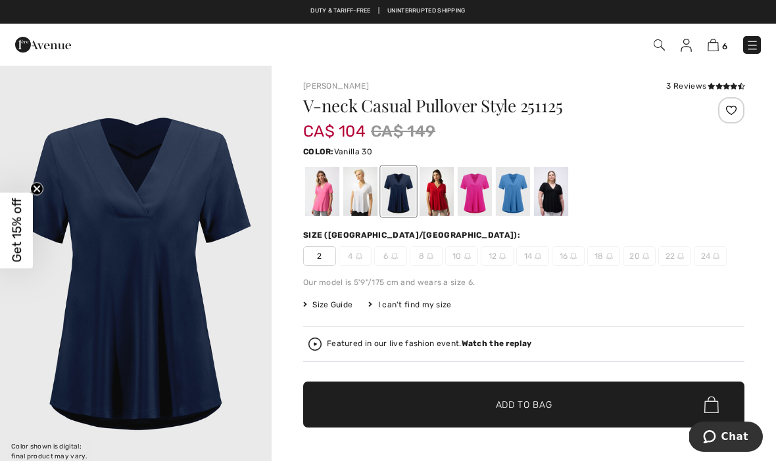
click at [368, 196] on div at bounding box center [360, 191] width 34 height 49
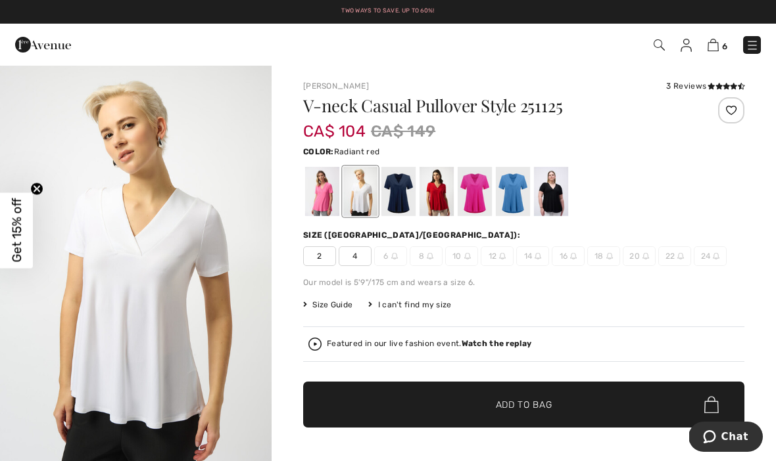
click at [442, 198] on div at bounding box center [436, 191] width 34 height 49
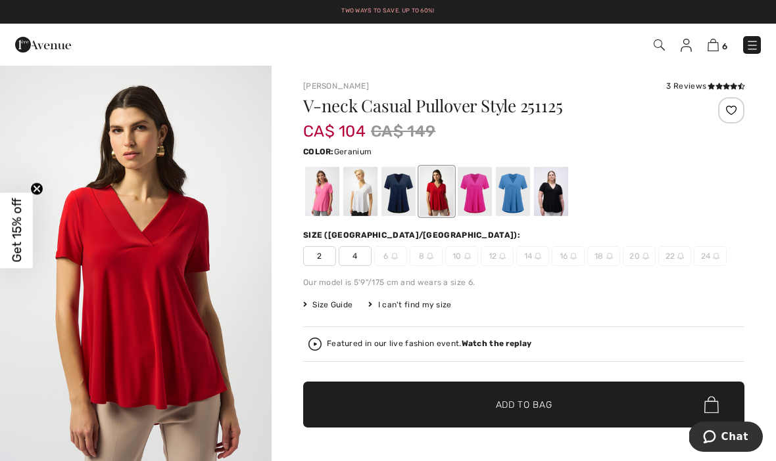
click at [479, 207] on div at bounding box center [474, 191] width 34 height 49
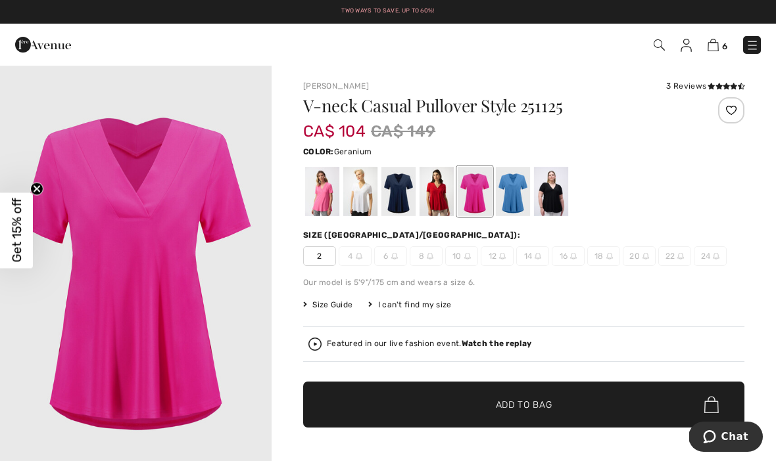
click at [511, 193] on div at bounding box center [513, 191] width 34 height 49
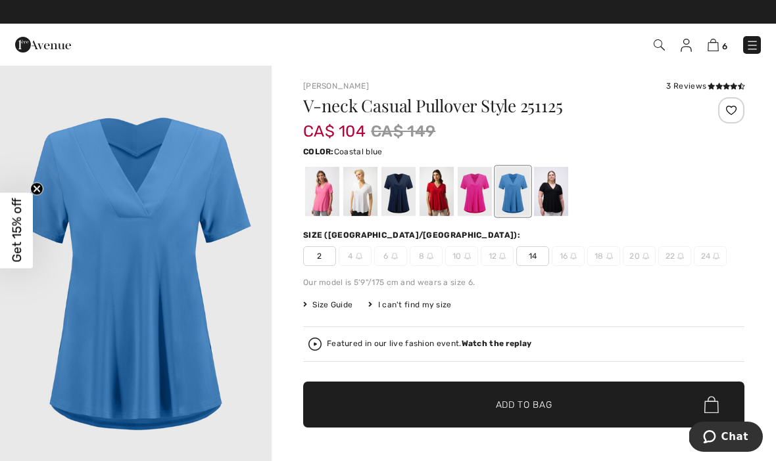
click at [557, 200] on div at bounding box center [551, 191] width 34 height 49
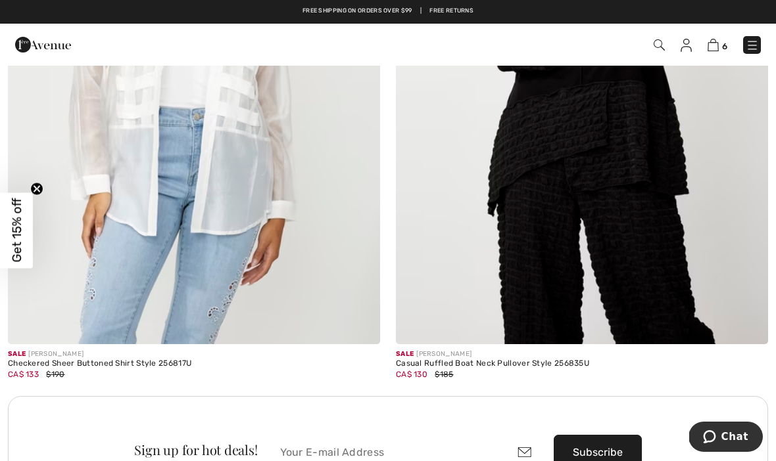
scroll to position [7380, 0]
click at [398, 461] on div "Sign up for hot deals! Subscribe I consent to the collection and use of my pers…" at bounding box center [388, 462] width 760 height 133
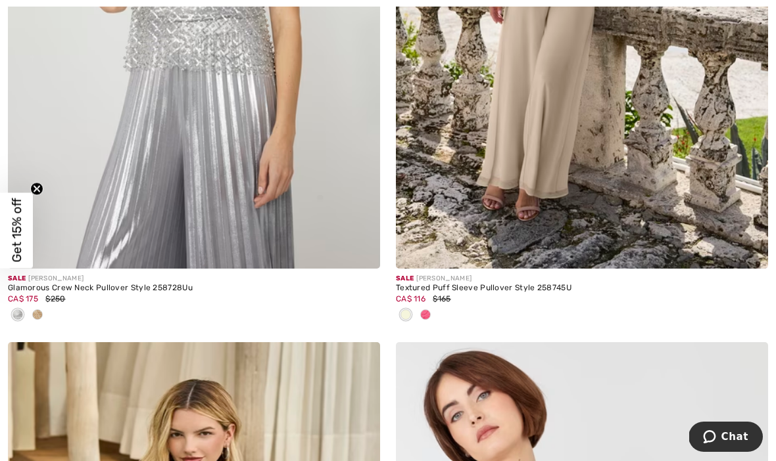
scroll to position [9501, 0]
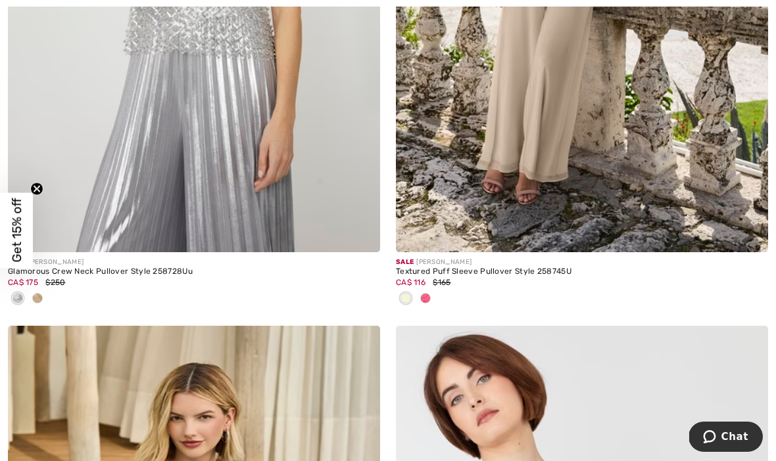
click at [521, 258] on div "Sale FRANK LYMAN" at bounding box center [582, 263] width 372 height 10
click at [536, 258] on div "Sale FRANK LYMAN" at bounding box center [582, 263] width 372 height 10
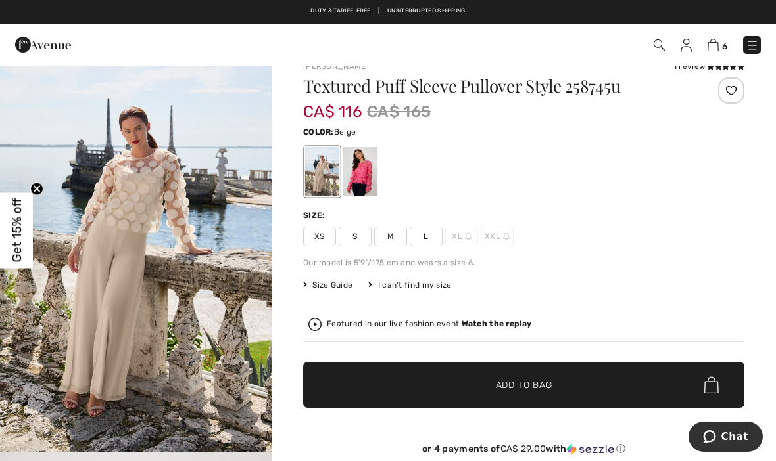
scroll to position [19, 0]
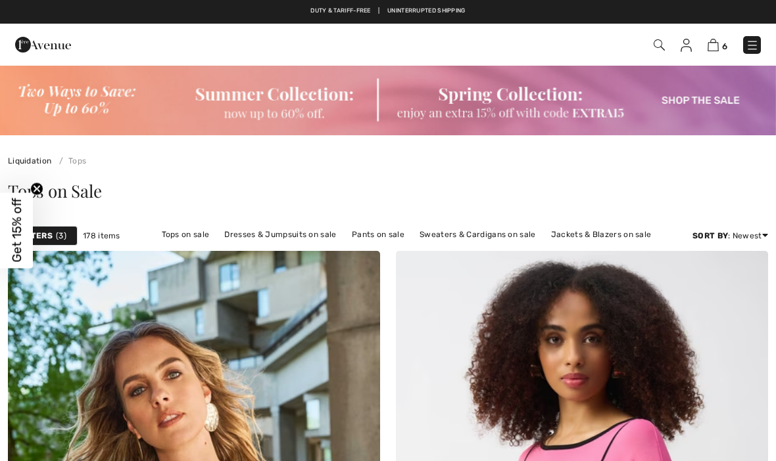
checkbox input "true"
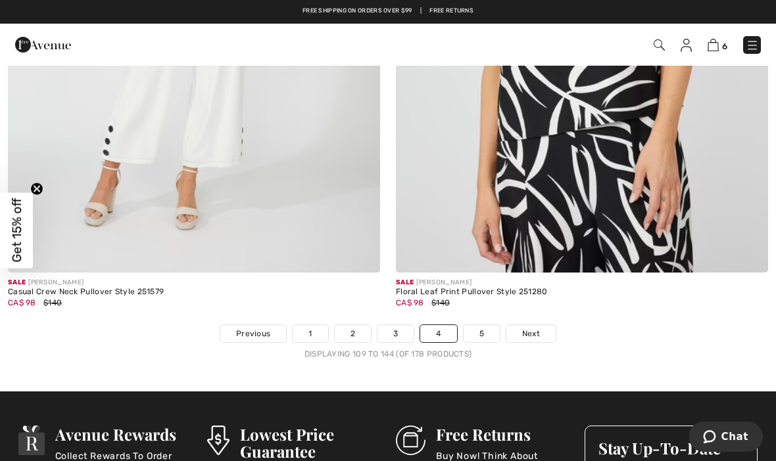
scroll to position [11352, 0]
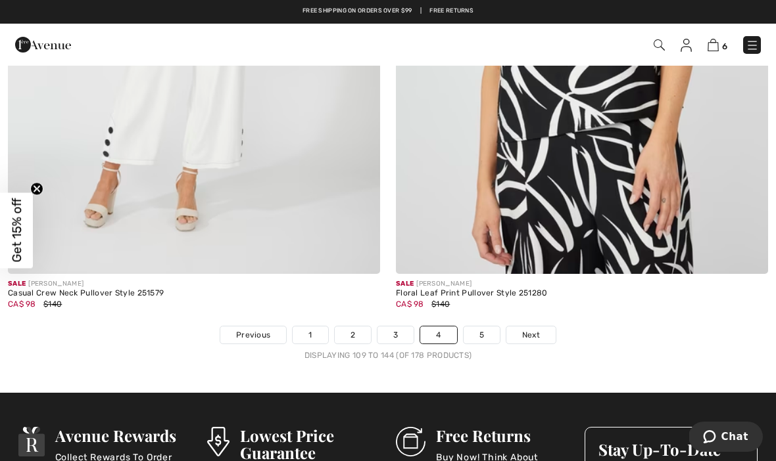
click at [481, 327] on link "5" at bounding box center [481, 335] width 36 height 17
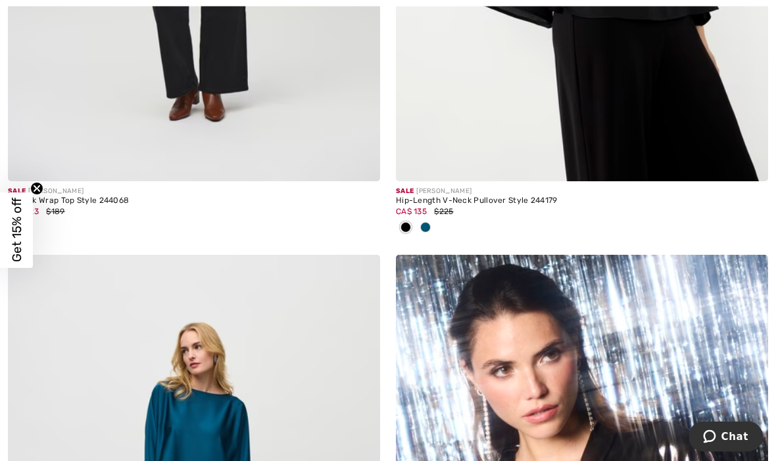
scroll to position [1869, 0]
